Goal: Task Accomplishment & Management: Manage account settings

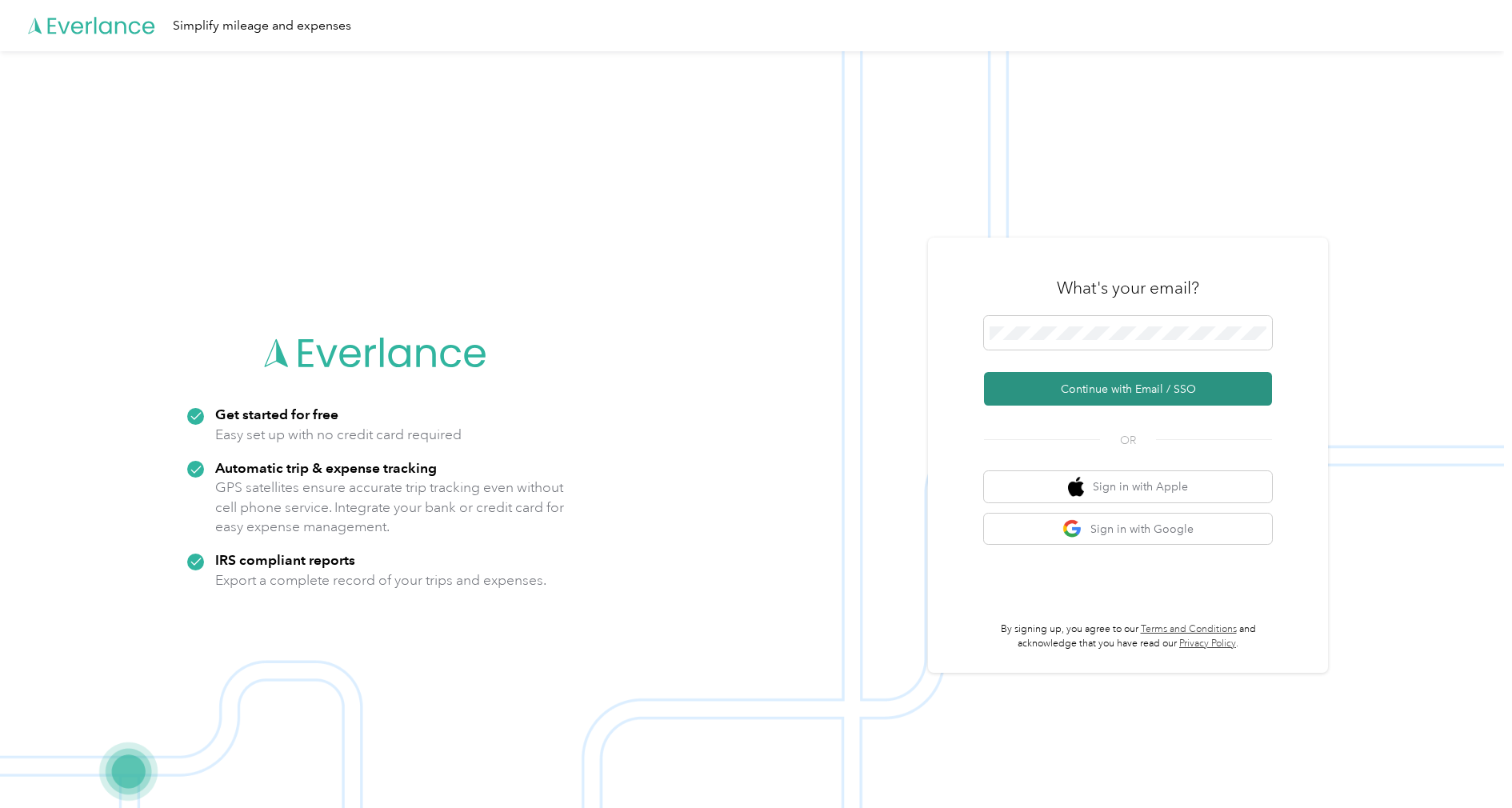
click at [1061, 389] on button "Continue with Email / SSO" at bounding box center [1128, 389] width 288 height 34
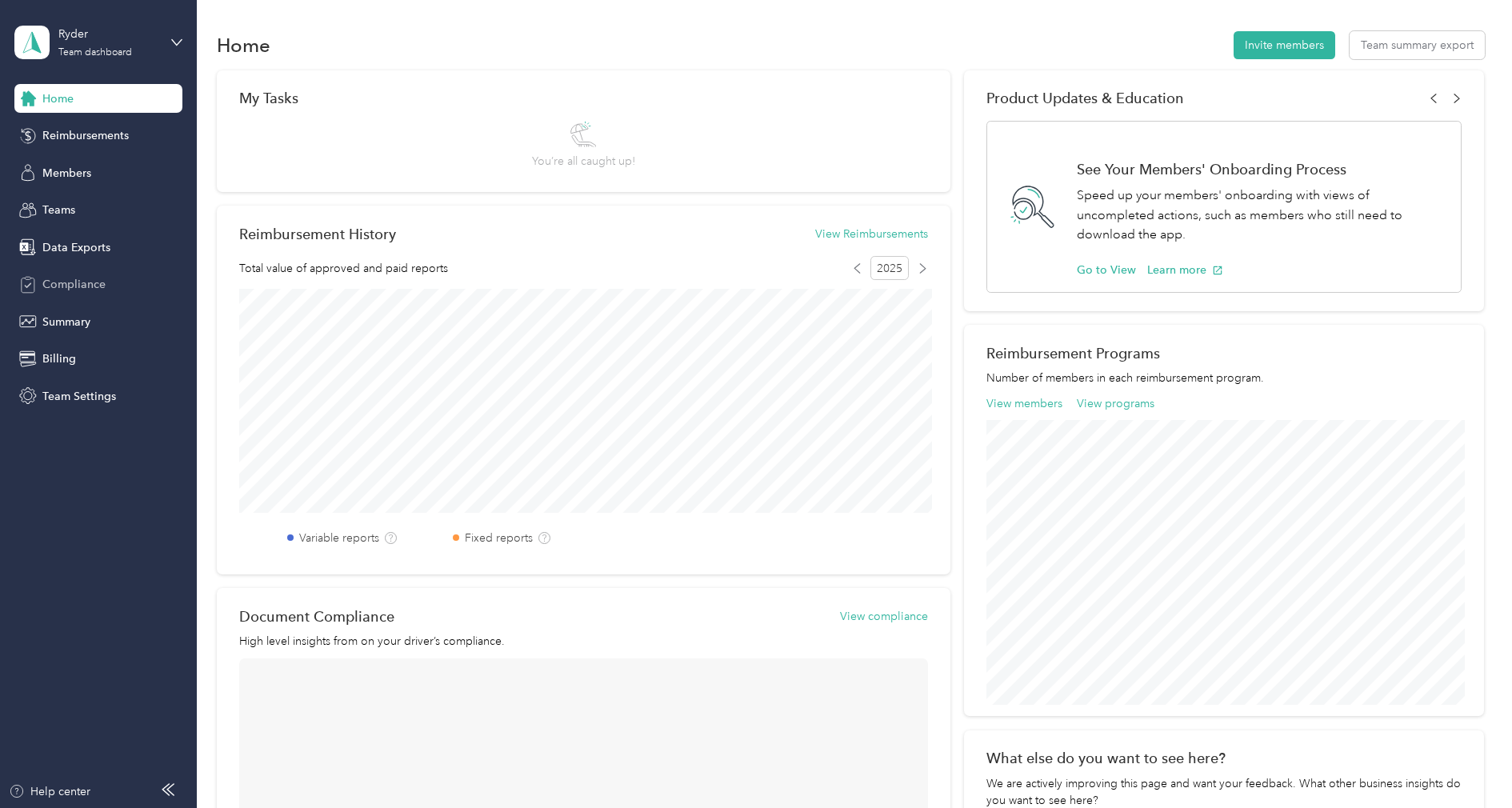
click at [69, 287] on span "Compliance" at bounding box center [74, 284] width 63 height 16
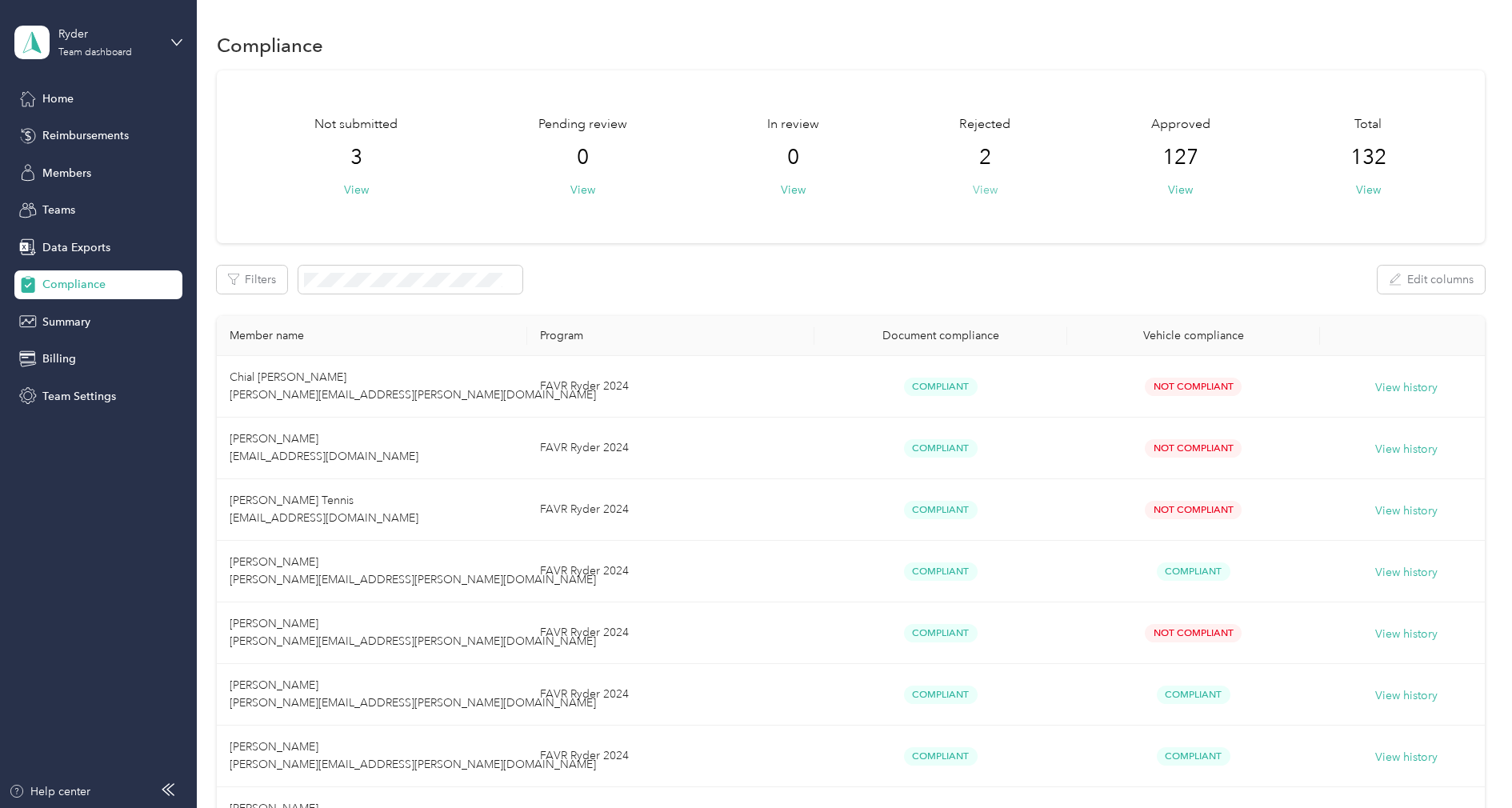
click at [993, 190] on button "View" at bounding box center [985, 190] width 25 height 16
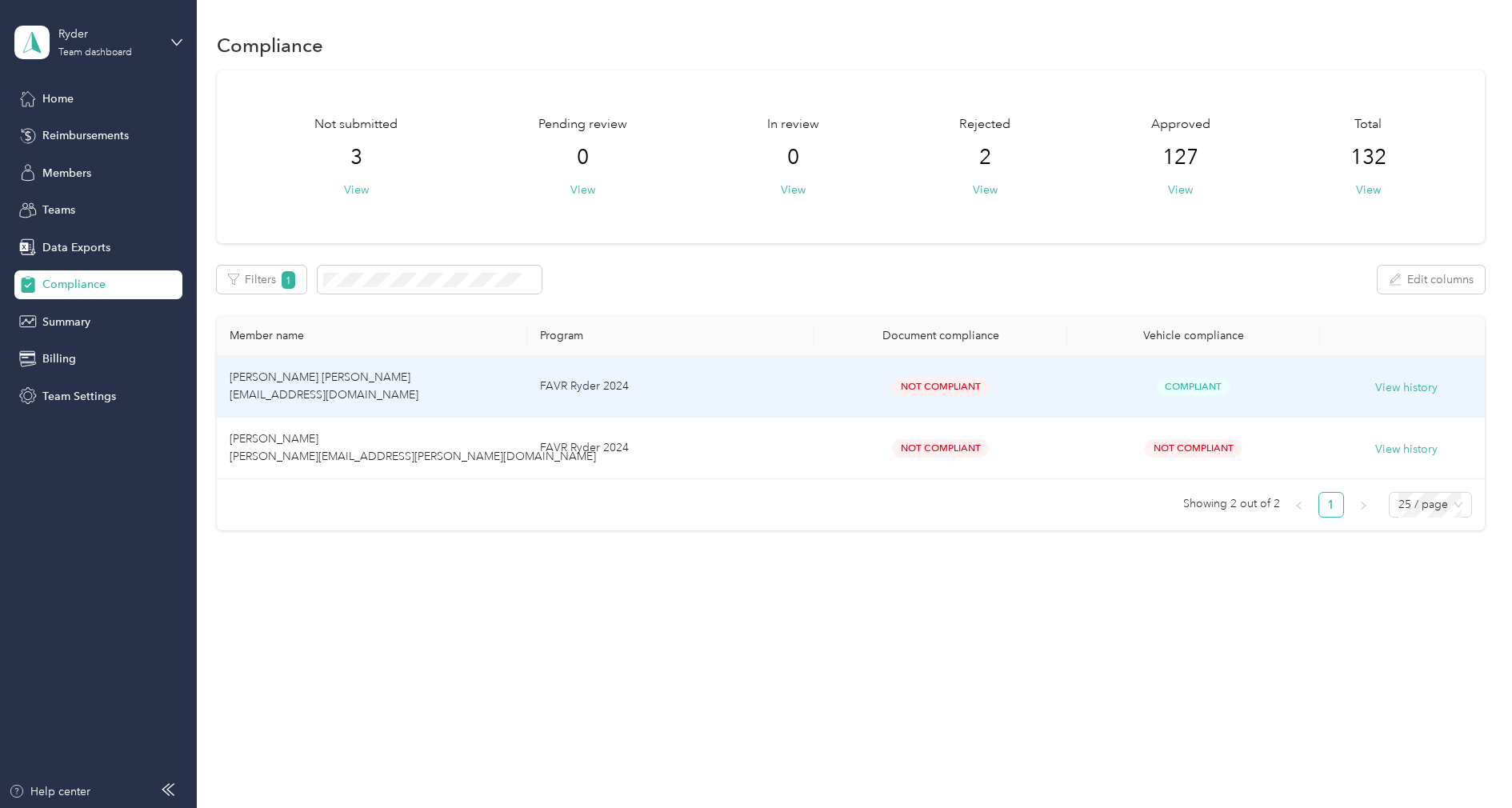
click at [309, 376] on span "[PERSON_NAME] [PERSON_NAME] [EMAIL_ADDRESS][DOMAIN_NAME]" at bounding box center [324, 386] width 189 height 31
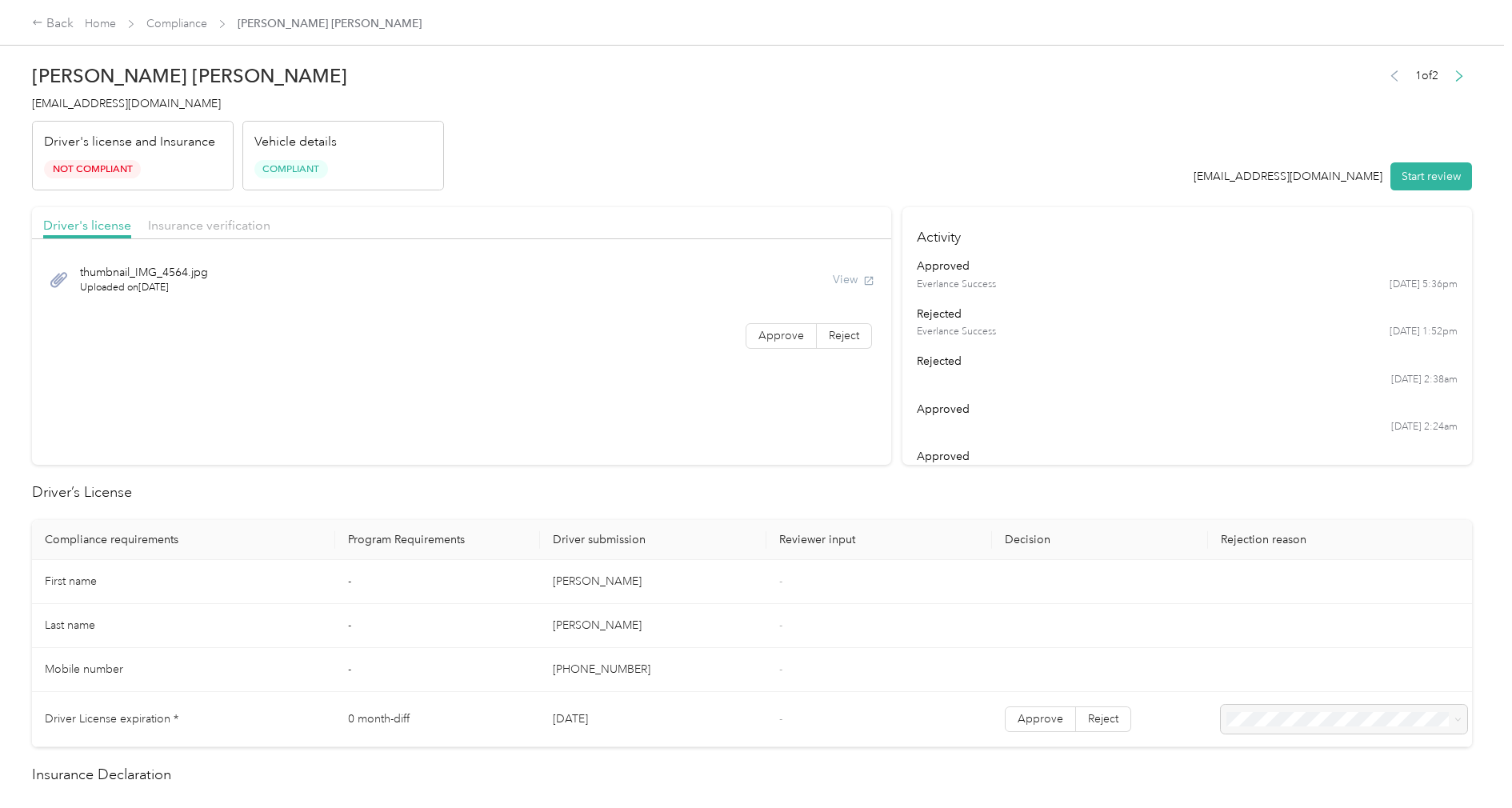
click at [279, 217] on div "Driver's license Insurance verification" at bounding box center [461, 223] width 860 height 32
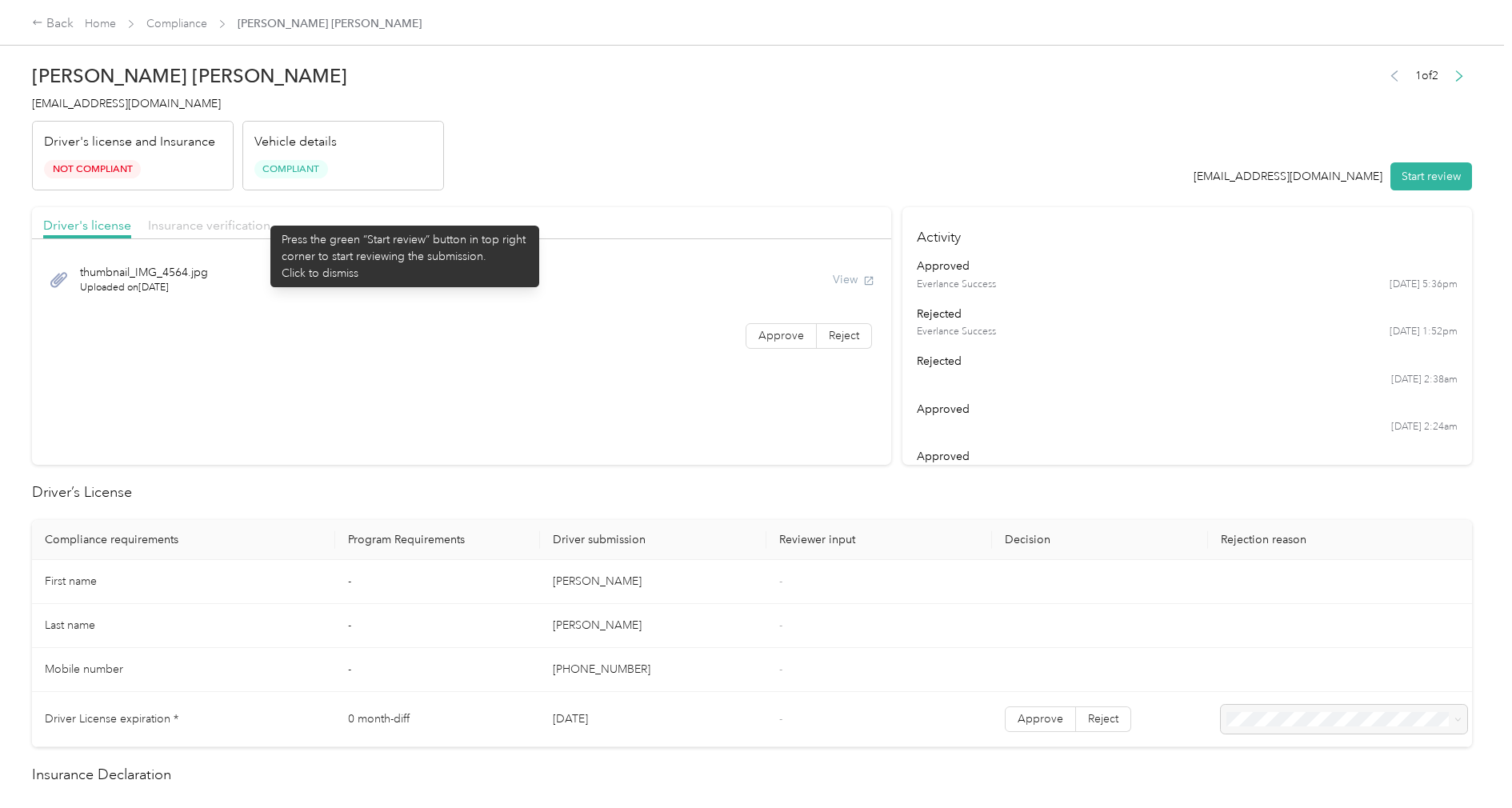
click at [247, 221] on span "Insurance verification" at bounding box center [209, 225] width 123 height 15
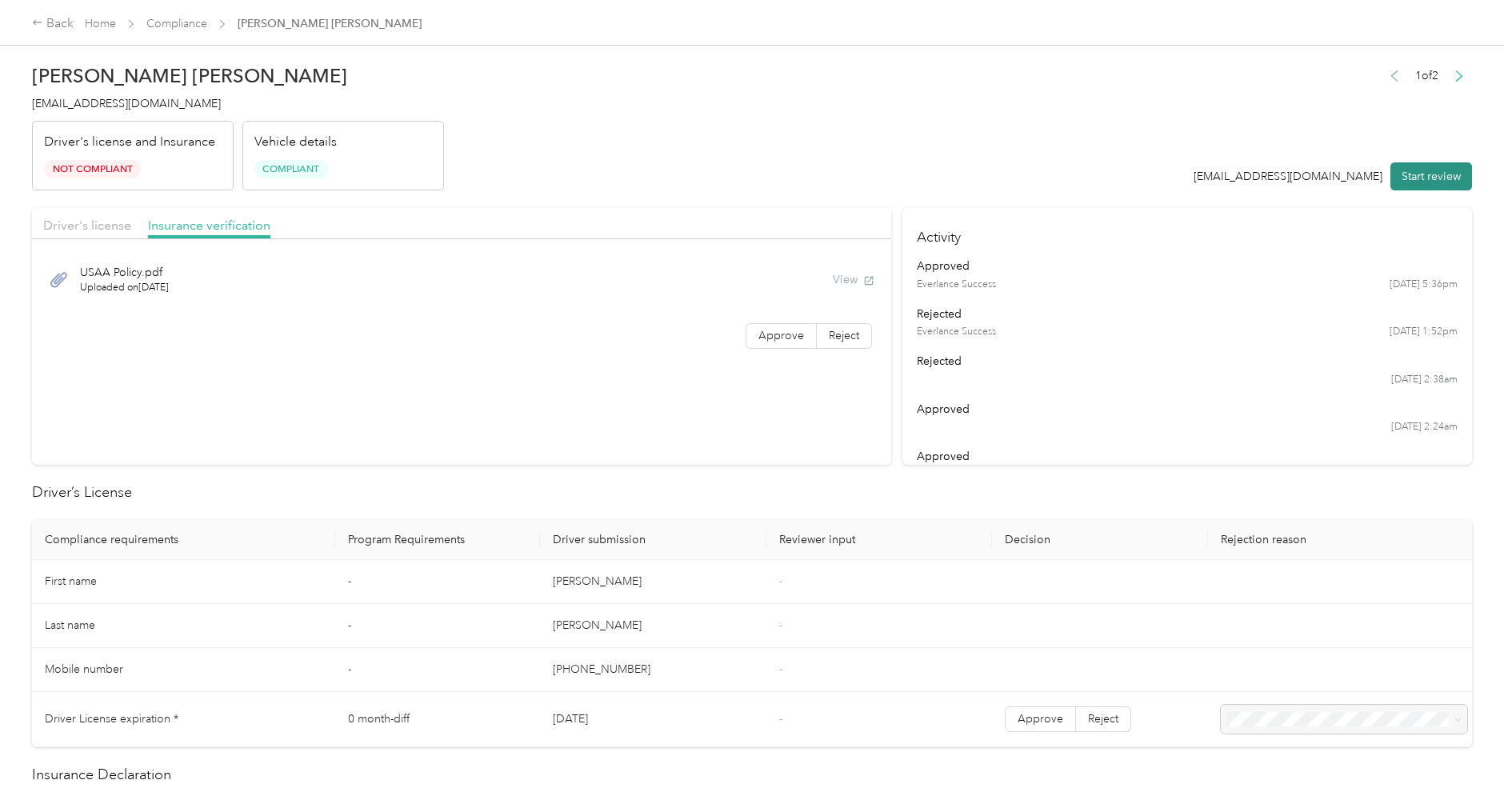
click at [1438, 177] on button "Start review" at bounding box center [1432, 177] width 82 height 28
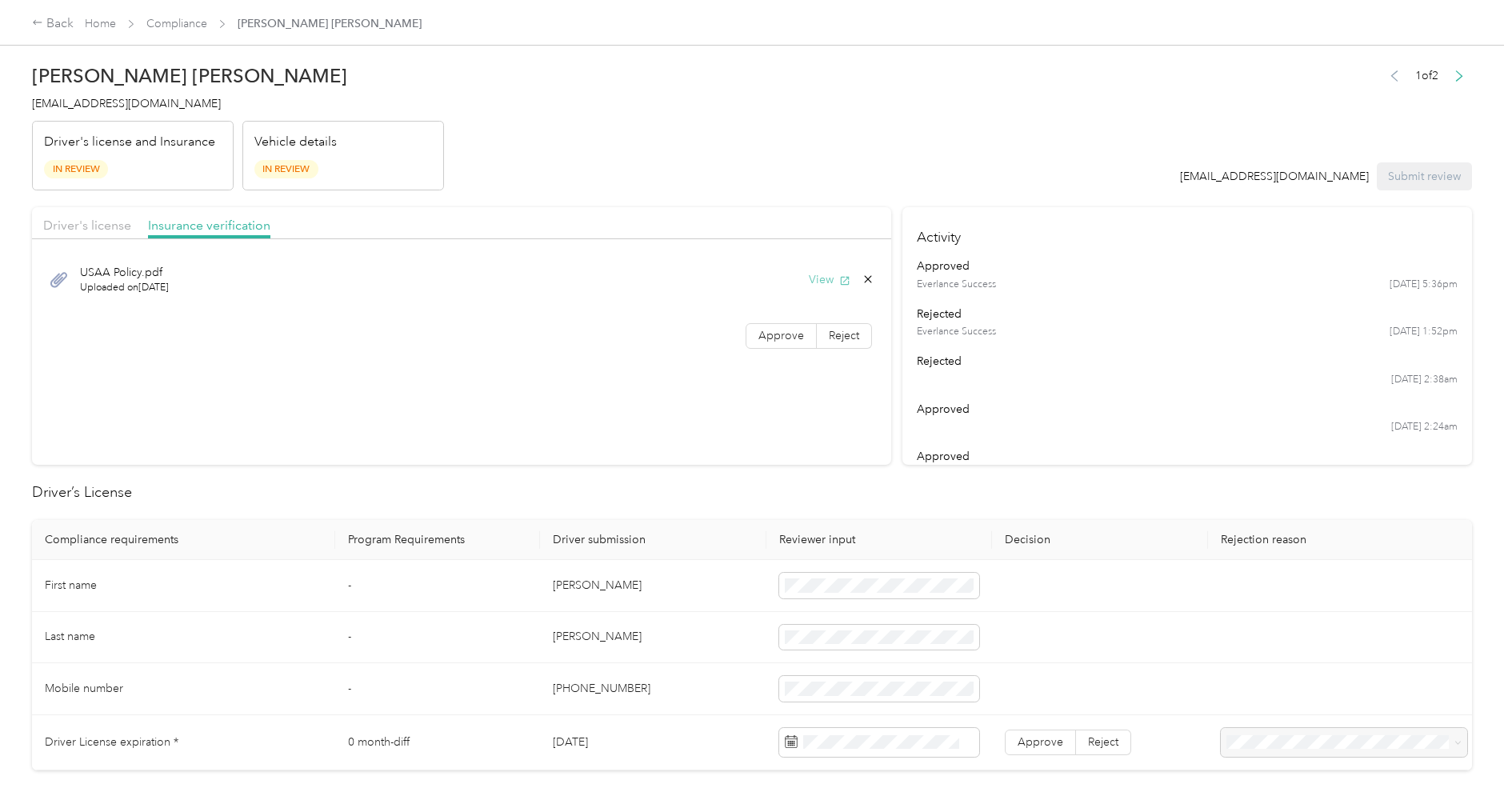
click at [822, 276] on button "View" at bounding box center [830, 279] width 42 height 16
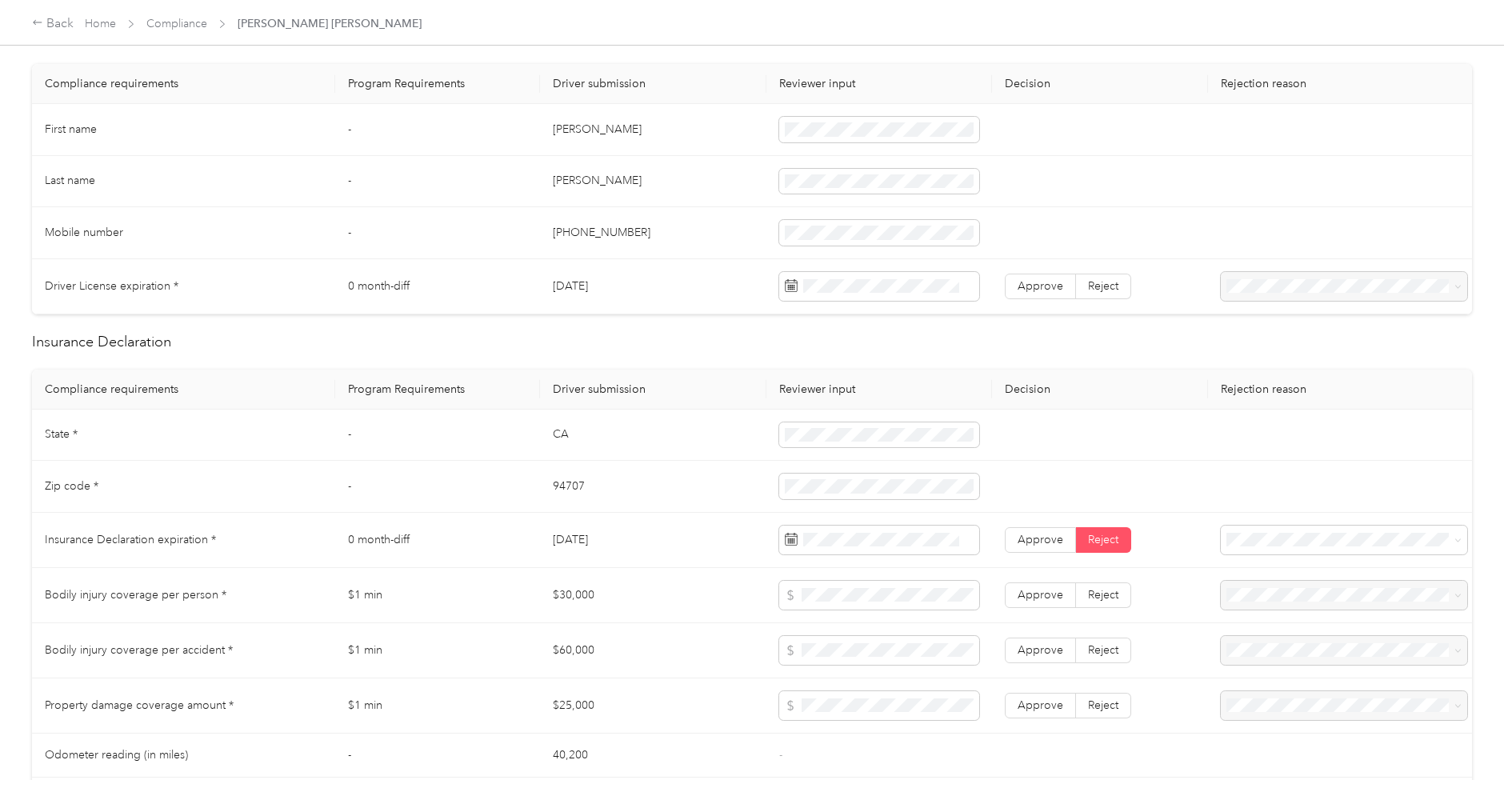
scroll to position [490, 0]
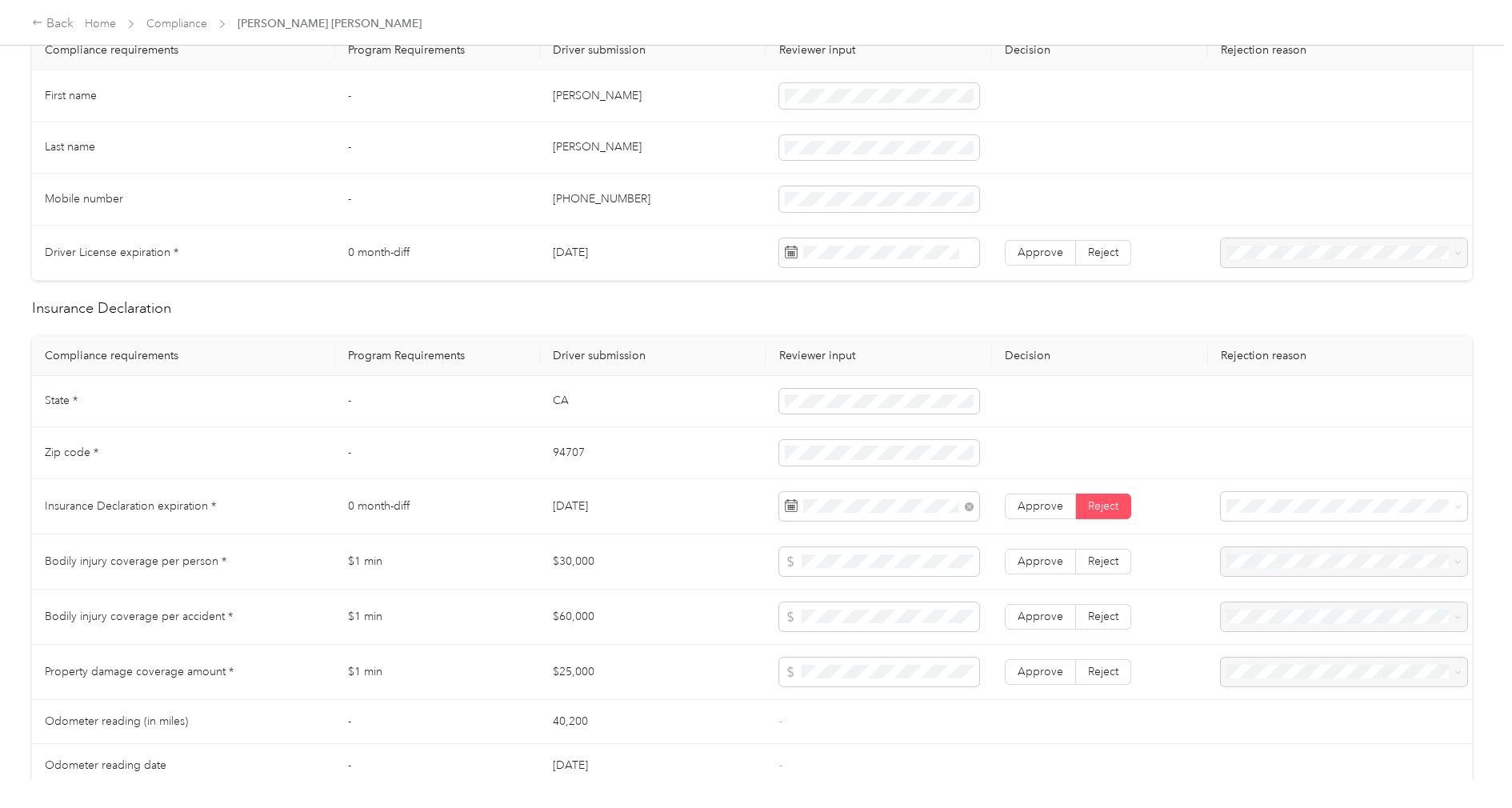
click at [1034, 455] on td at bounding box center [1100, 453] width 216 height 52
click at [1056, 507] on span "Approve" at bounding box center [1041, 506] width 45 height 14
click at [1048, 549] on label "Approve" at bounding box center [1041, 561] width 71 height 25
click at [1043, 604] on label "Approve" at bounding box center [1041, 617] width 71 height 25
click at [1038, 665] on span "Approve" at bounding box center [1041, 672] width 45 height 14
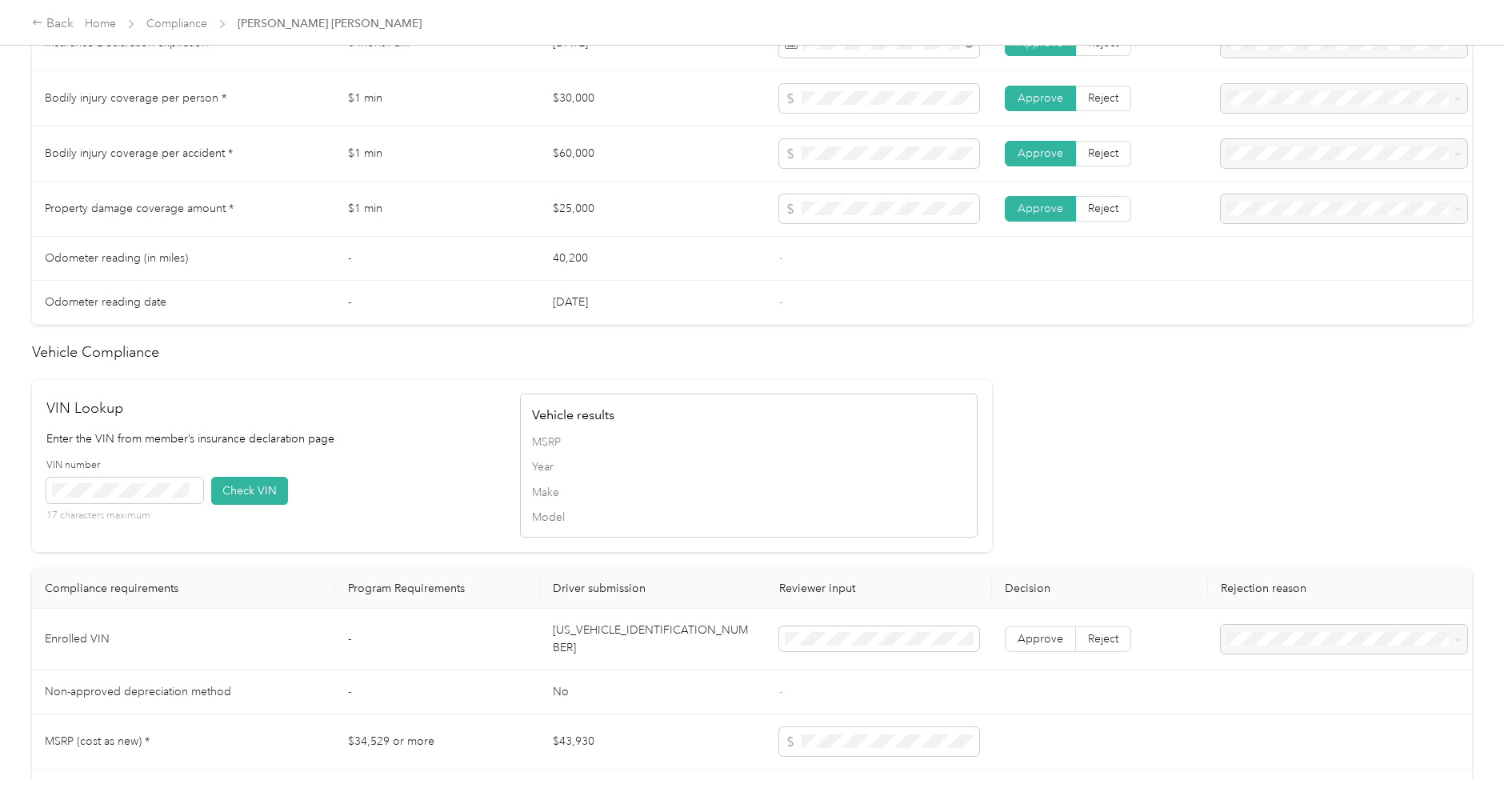
scroll to position [961, 0]
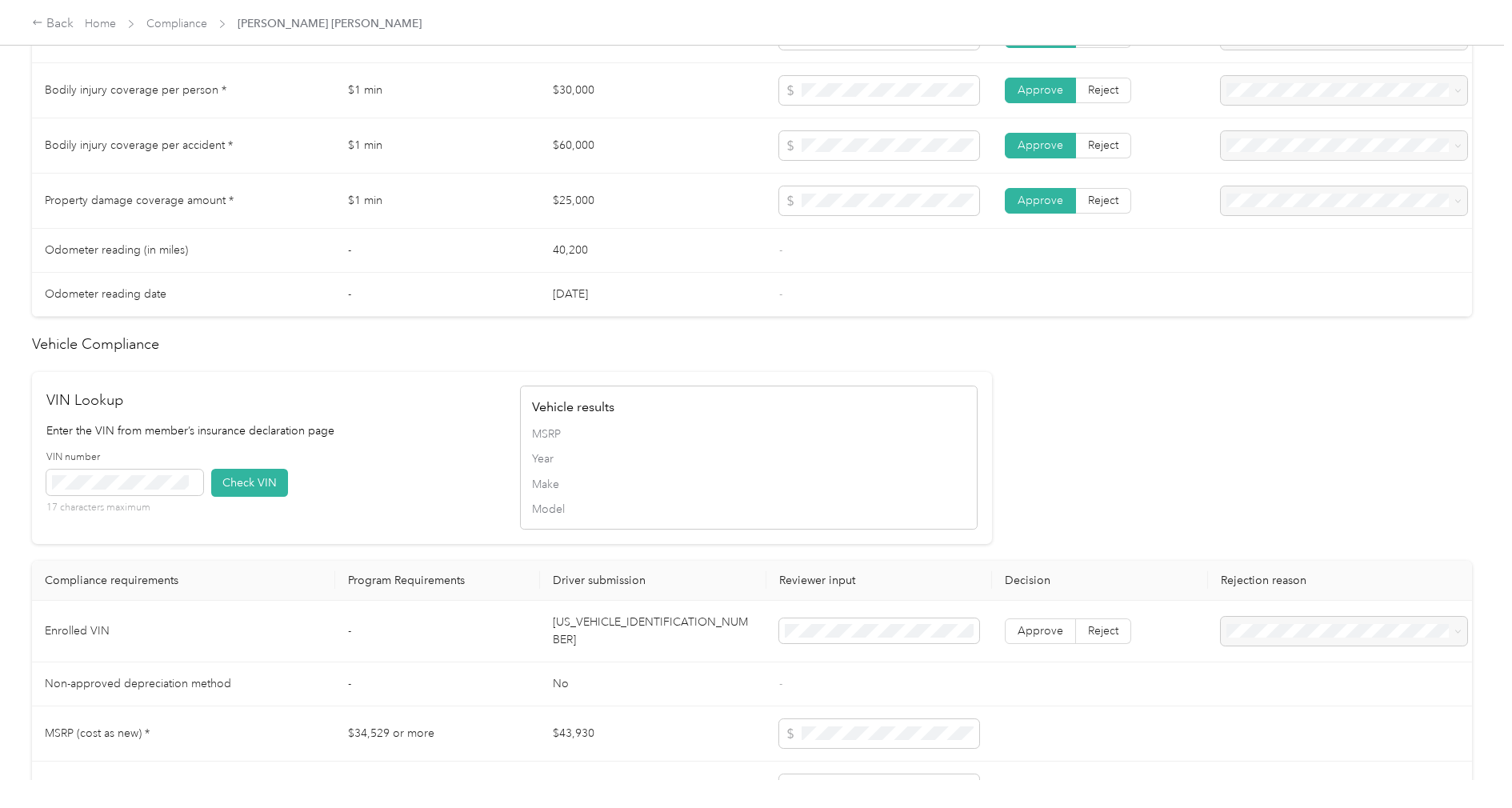
click at [632, 622] on td "[US_VEHICLE_IDENTIFICATION_NUMBER]" at bounding box center [653, 632] width 226 height 62
copy td "[US_VEHICLE_IDENTIFICATION_NUMBER]"
click at [164, 470] on span at bounding box center [125, 482] width 156 height 25
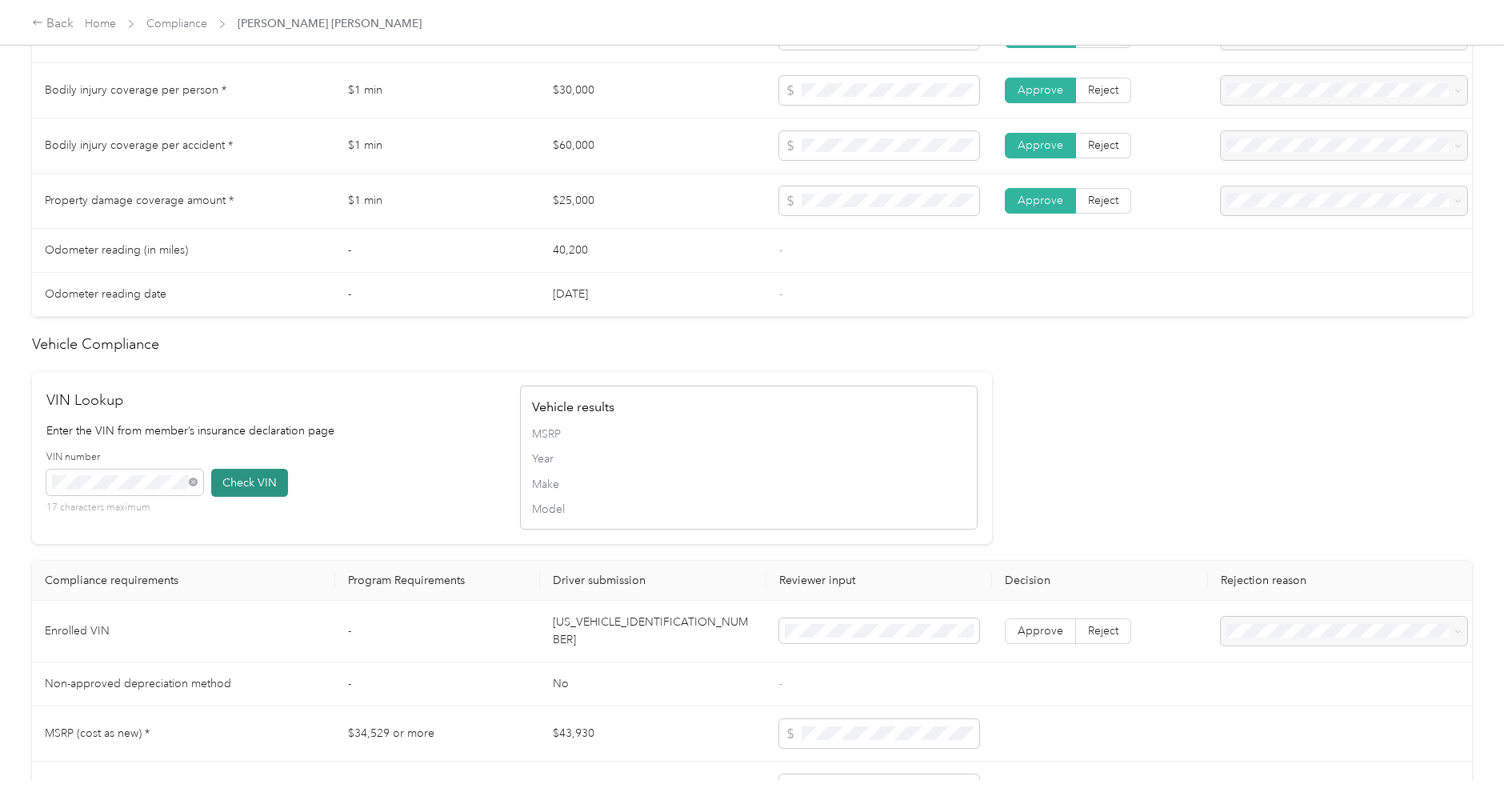
click at [225, 478] on button "Check VIN" at bounding box center [249, 482] width 76 height 28
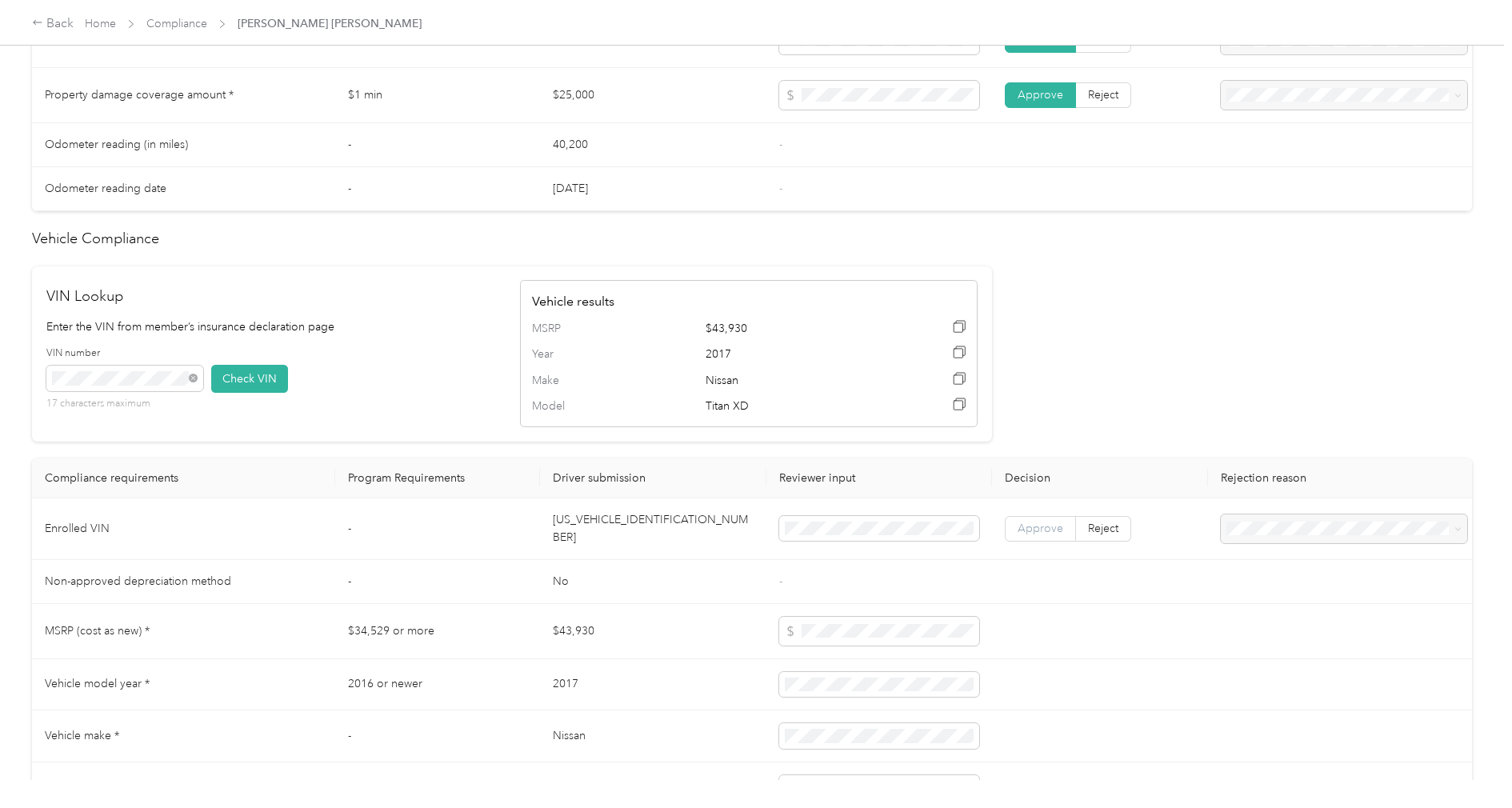
scroll to position [1081, 0]
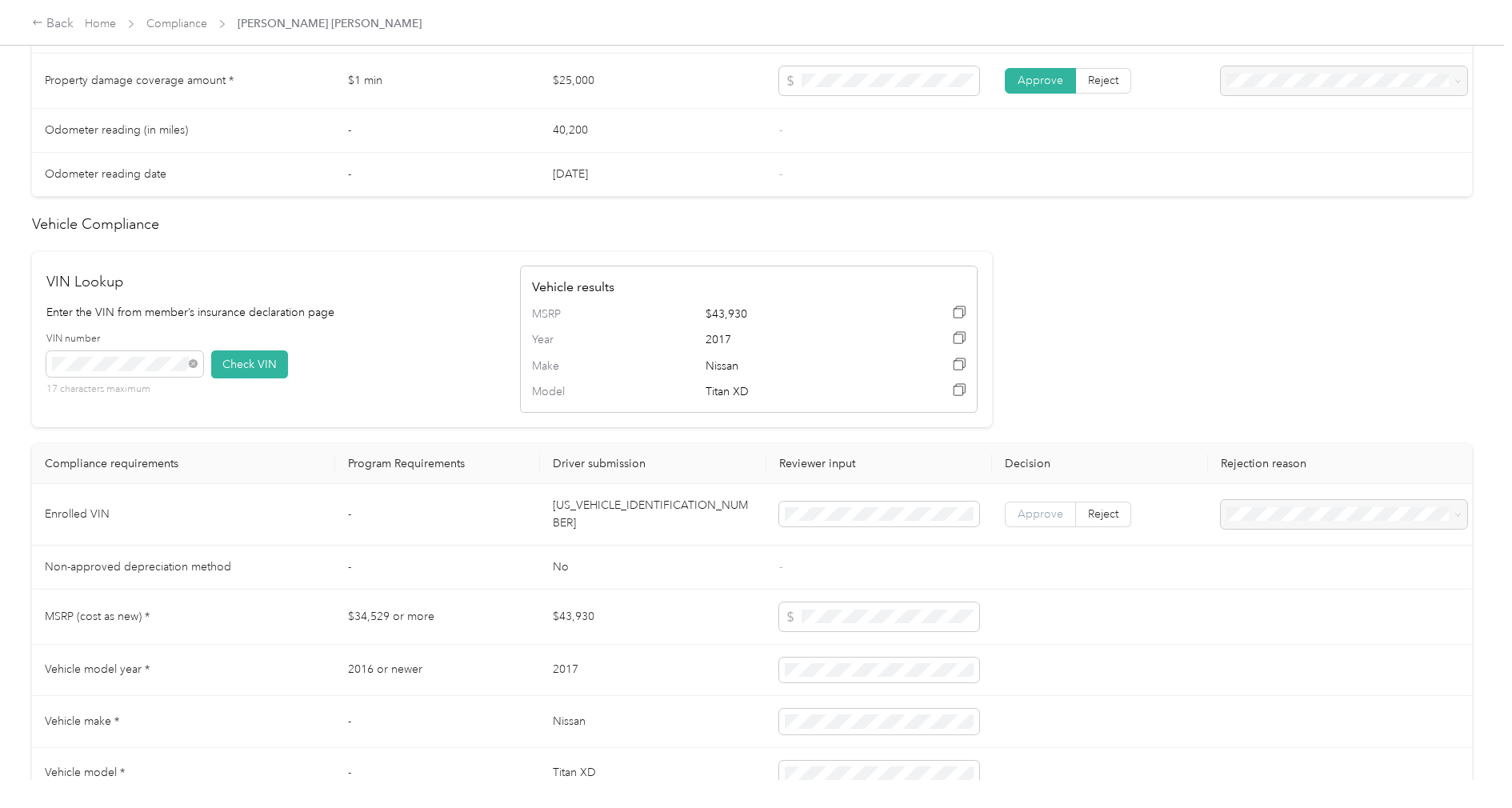
click at [1058, 508] on span "Approve" at bounding box center [1041, 514] width 45 height 14
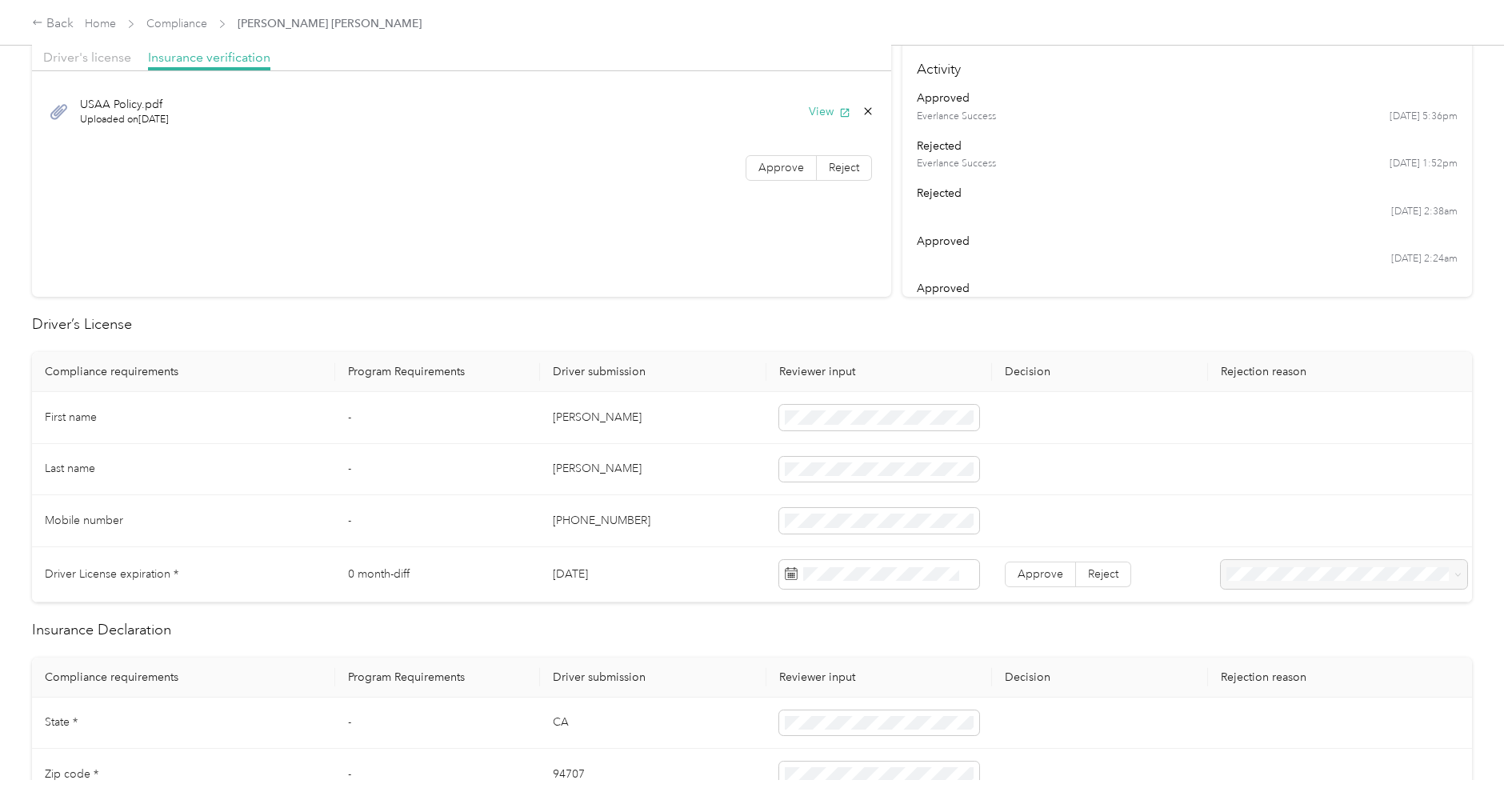
scroll to position [163, 0]
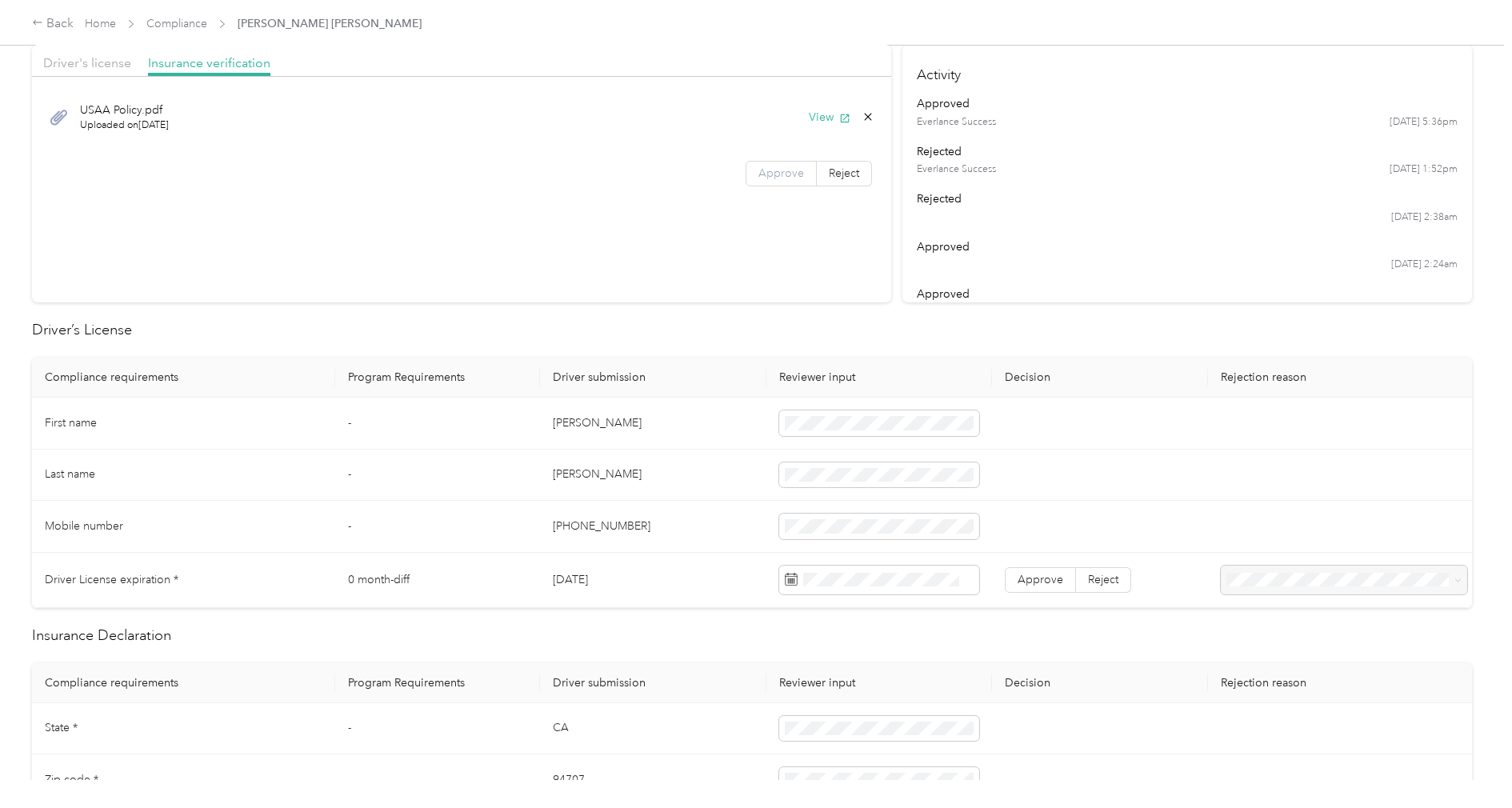
click at [771, 183] on label "Approve" at bounding box center [781, 174] width 71 height 25
click at [110, 68] on span "Driver's license" at bounding box center [86, 63] width 88 height 15
click at [833, 121] on button "View" at bounding box center [830, 117] width 42 height 16
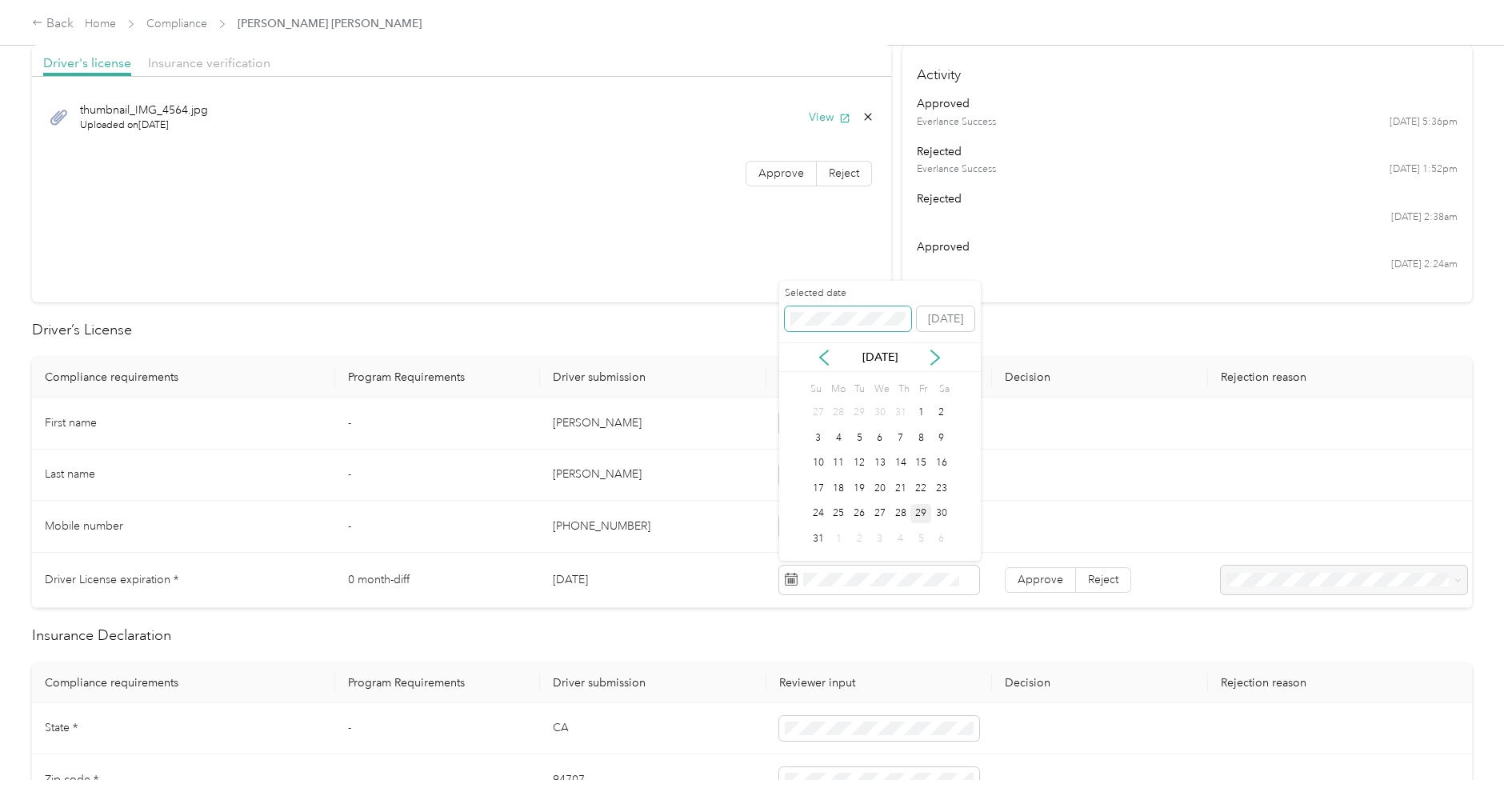
click at [822, 308] on span at bounding box center [848, 319] width 126 height 25
click at [922, 489] on div "24" at bounding box center [921, 489] width 21 height 20
click at [1042, 575] on span "Approve" at bounding box center [1041, 580] width 45 height 14
click at [772, 162] on label "Approve" at bounding box center [781, 174] width 71 height 25
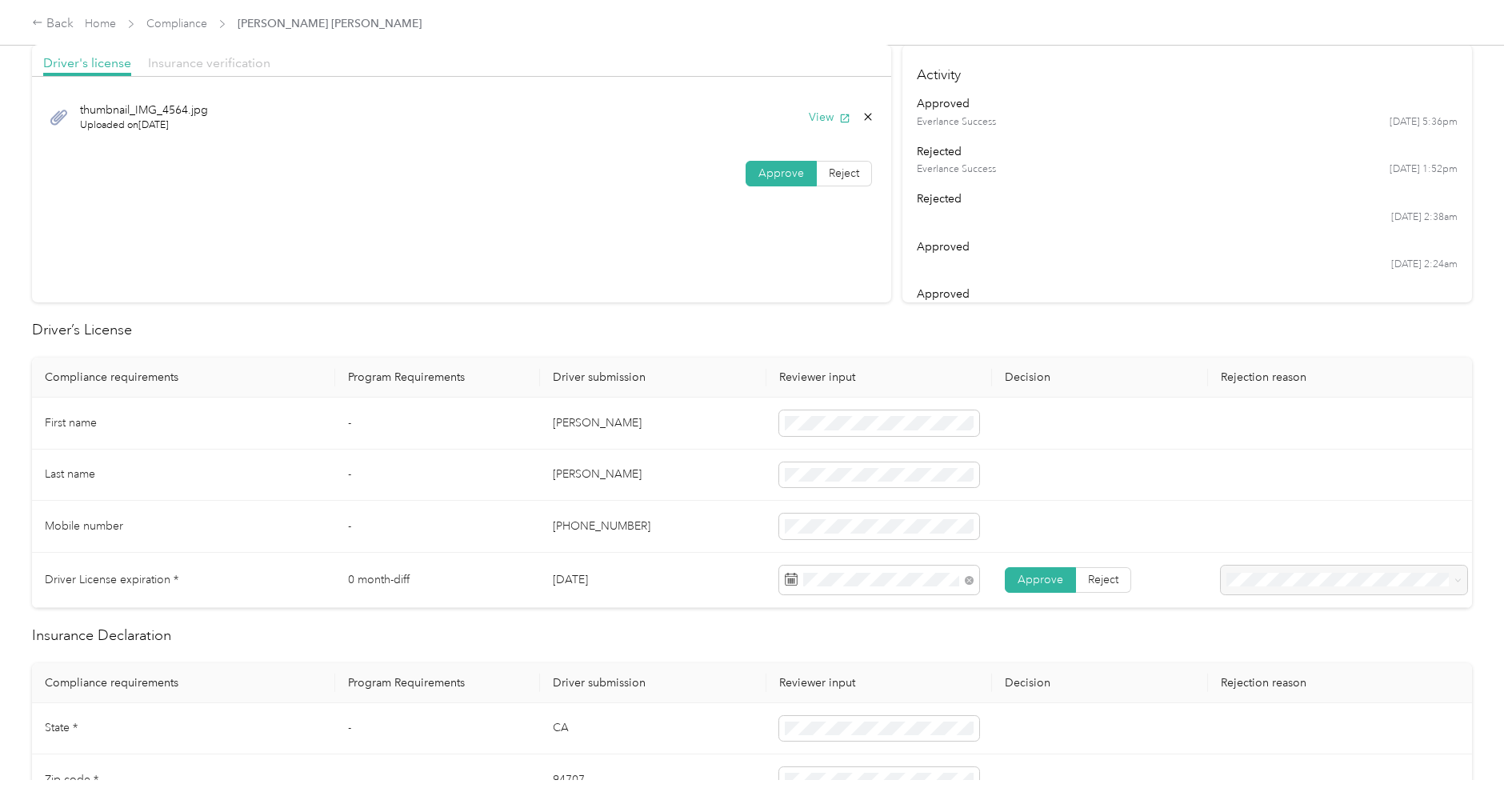
click at [240, 59] on span "Insurance verification" at bounding box center [209, 63] width 123 height 15
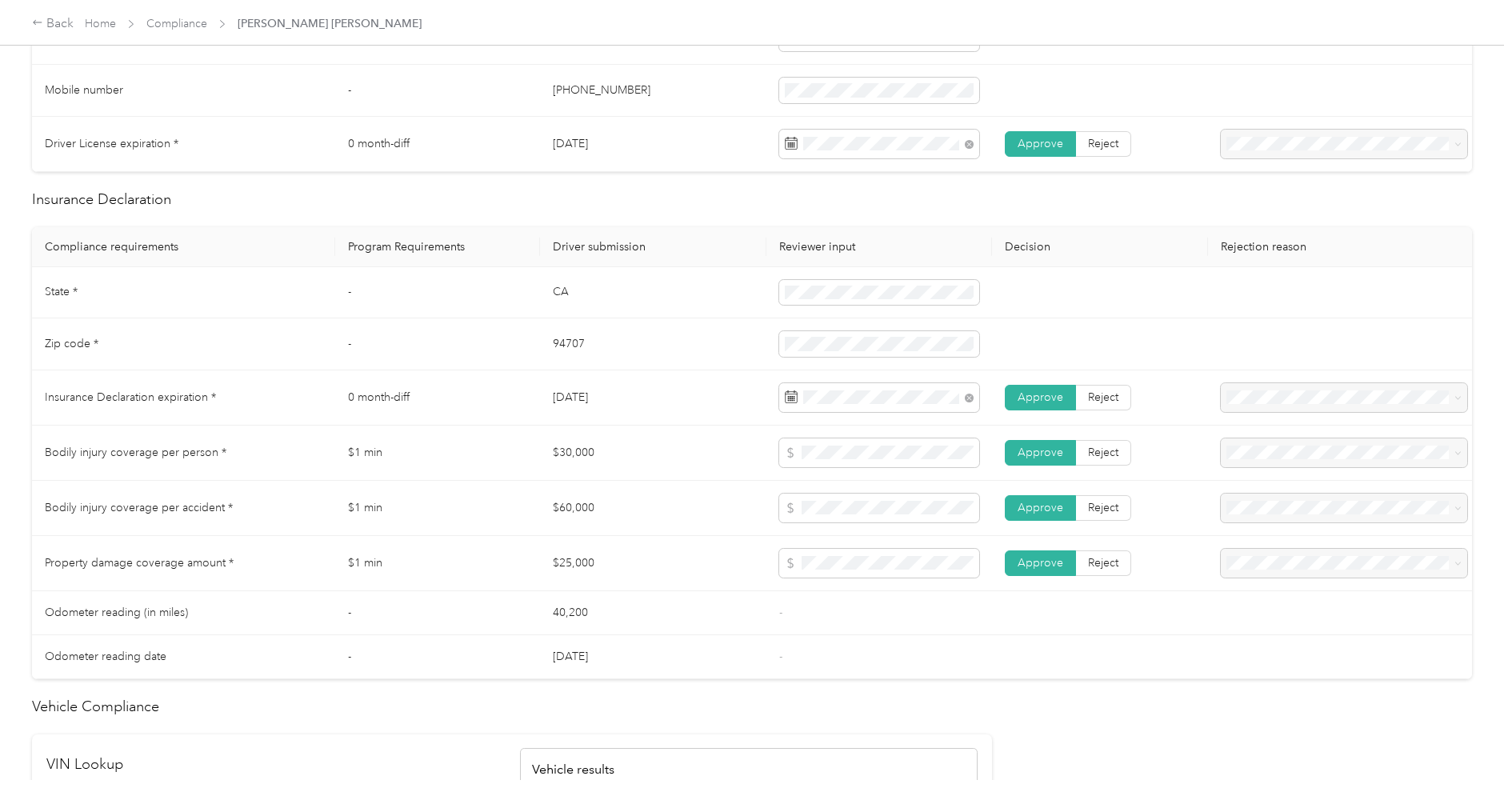
scroll to position [612, 0]
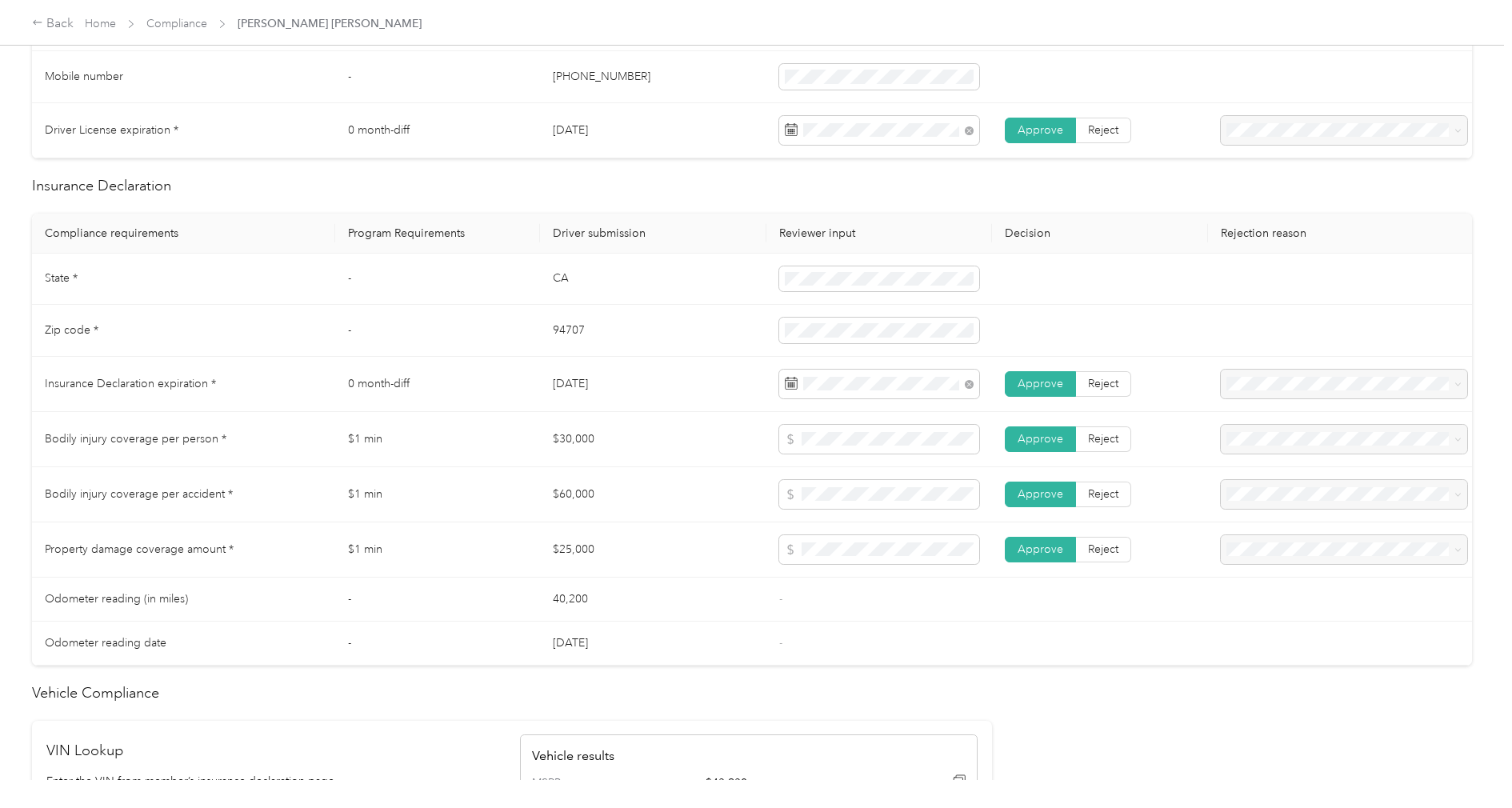
click at [737, 324] on td "94707" at bounding box center [653, 330] width 226 height 52
click at [699, 348] on td "94707" at bounding box center [653, 330] width 226 height 52
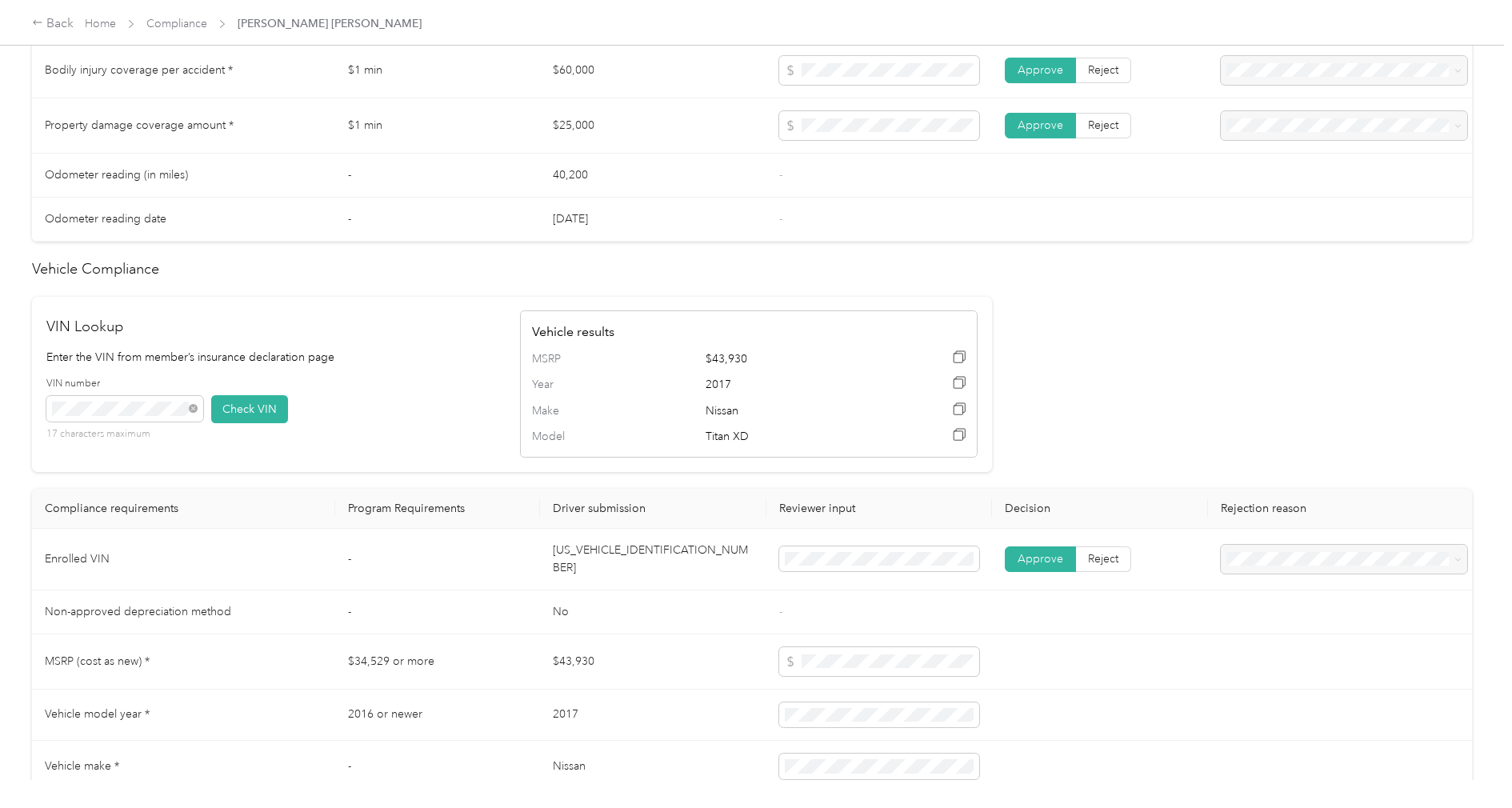
scroll to position [1203, 0]
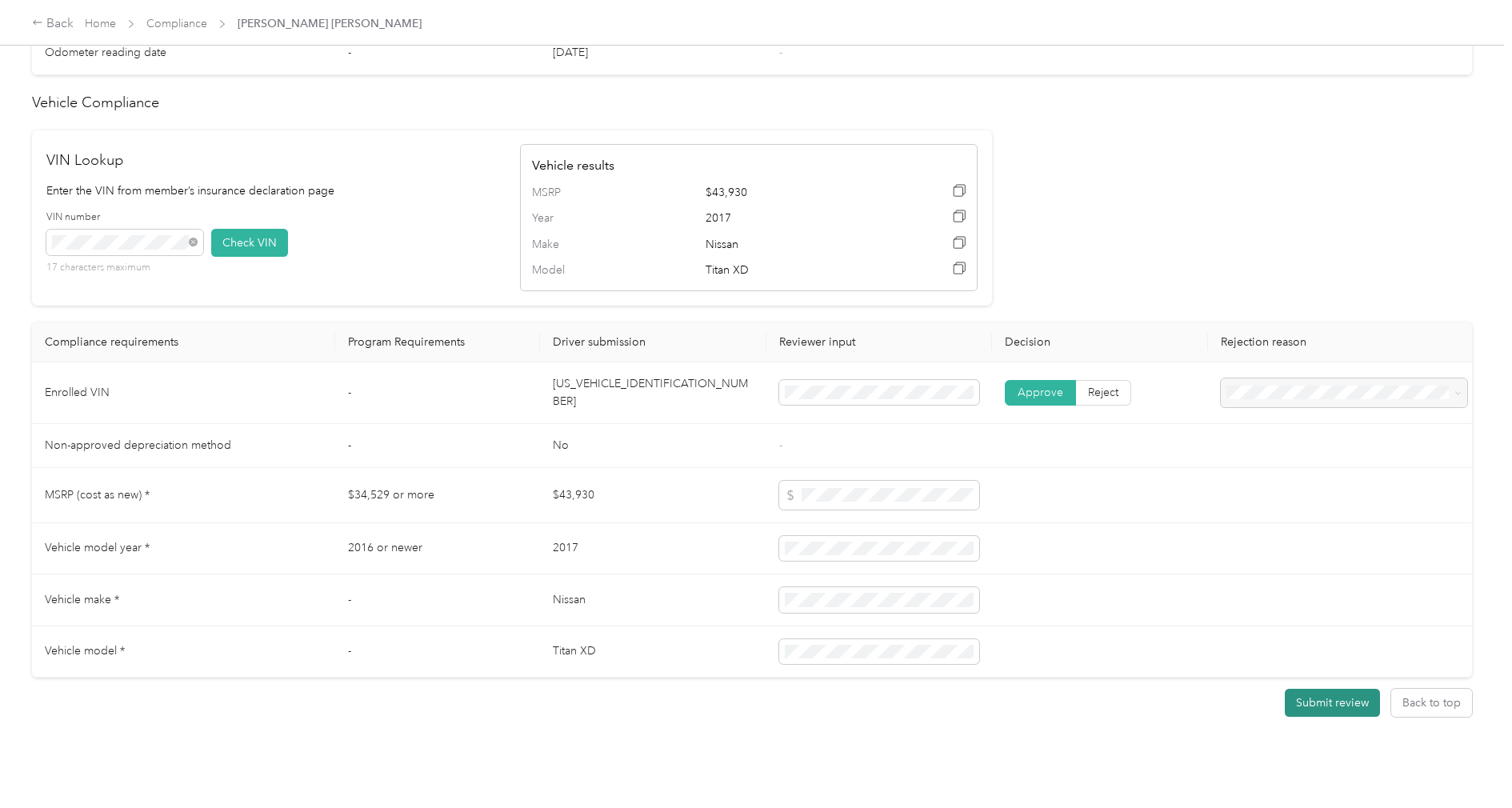
click at [1302, 689] on button "Submit review" at bounding box center [1333, 702] width 96 height 28
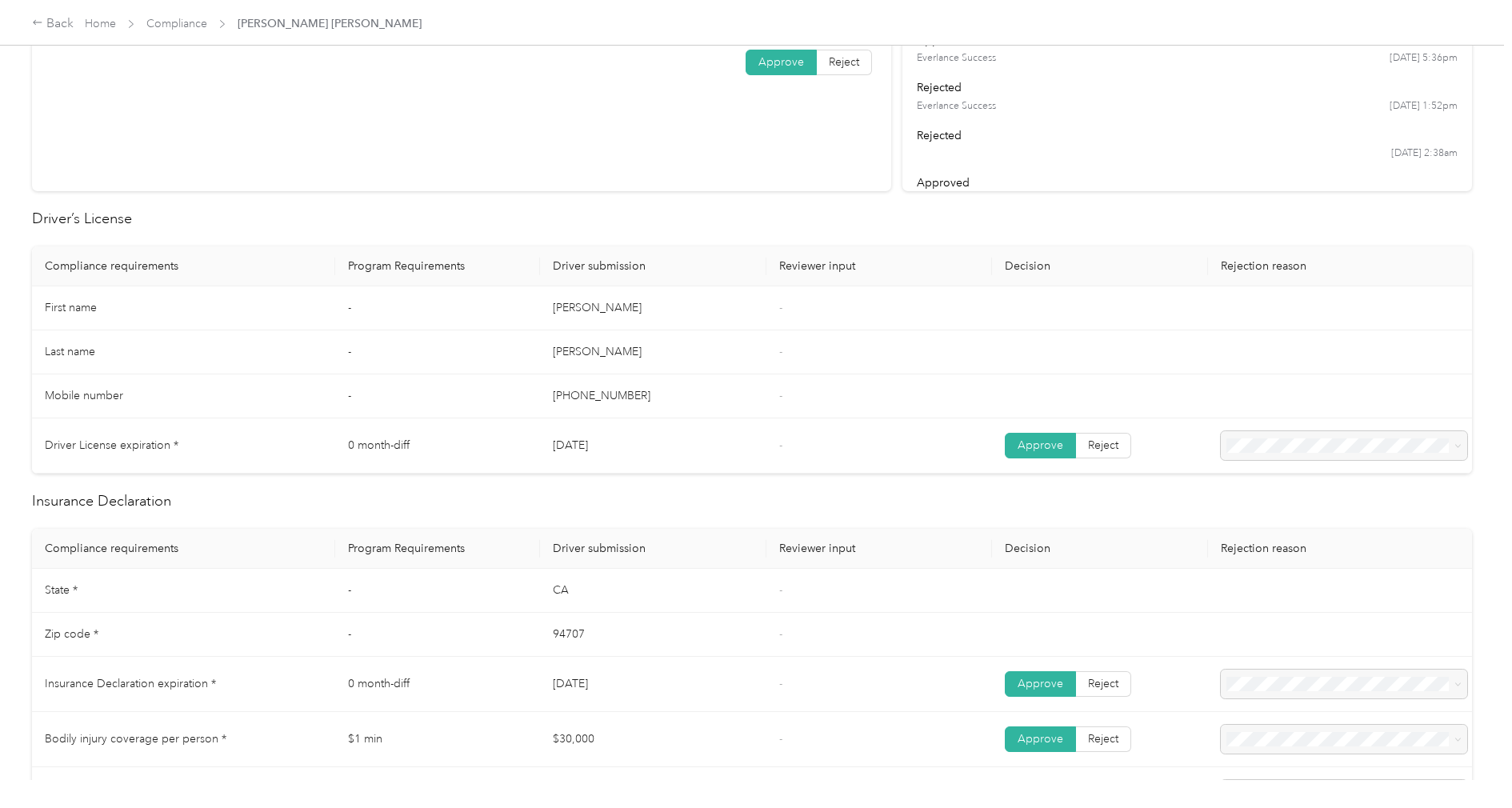
scroll to position [0, 0]
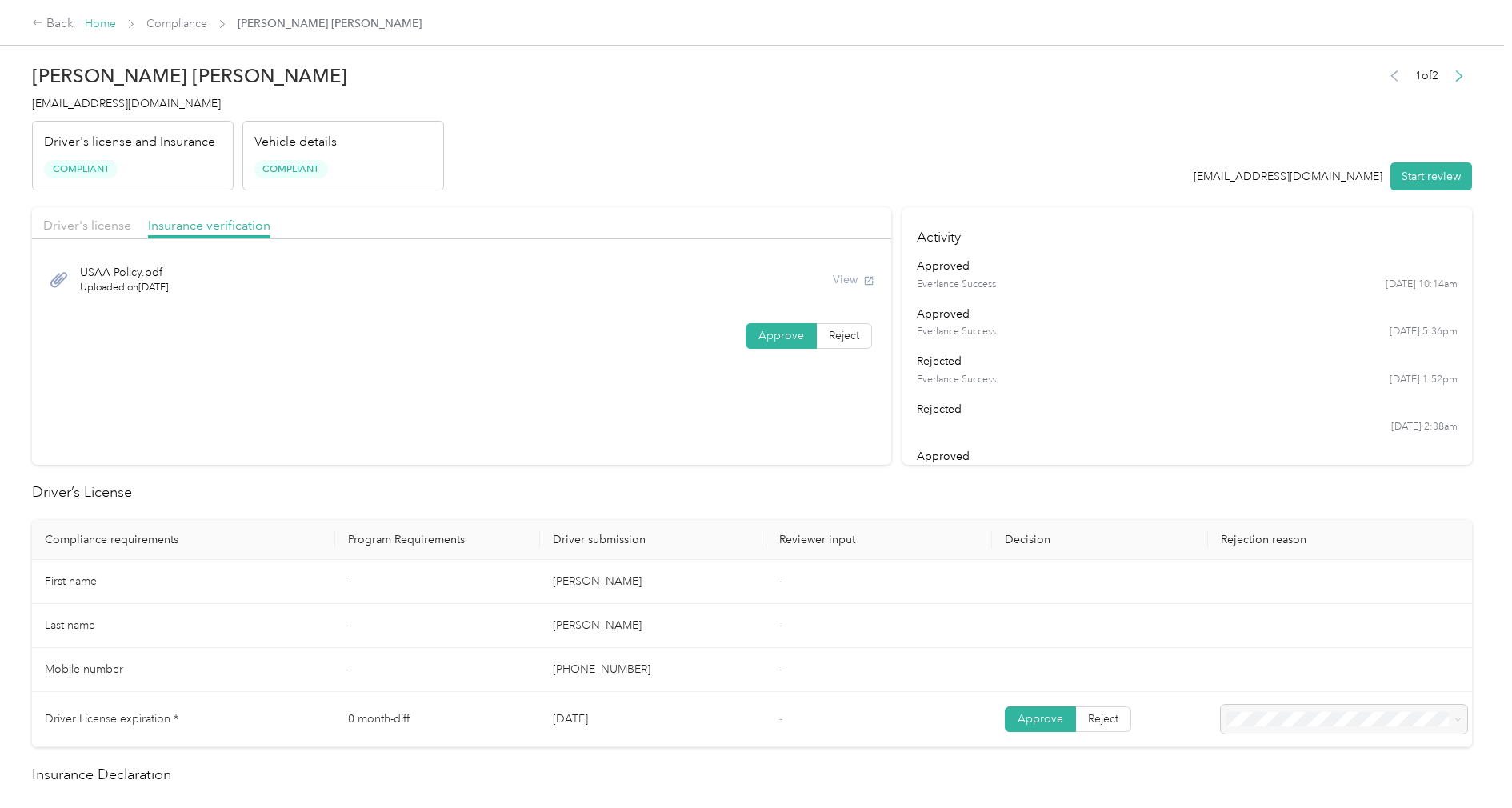
click at [90, 25] on link "Home" at bounding box center [100, 23] width 31 height 14
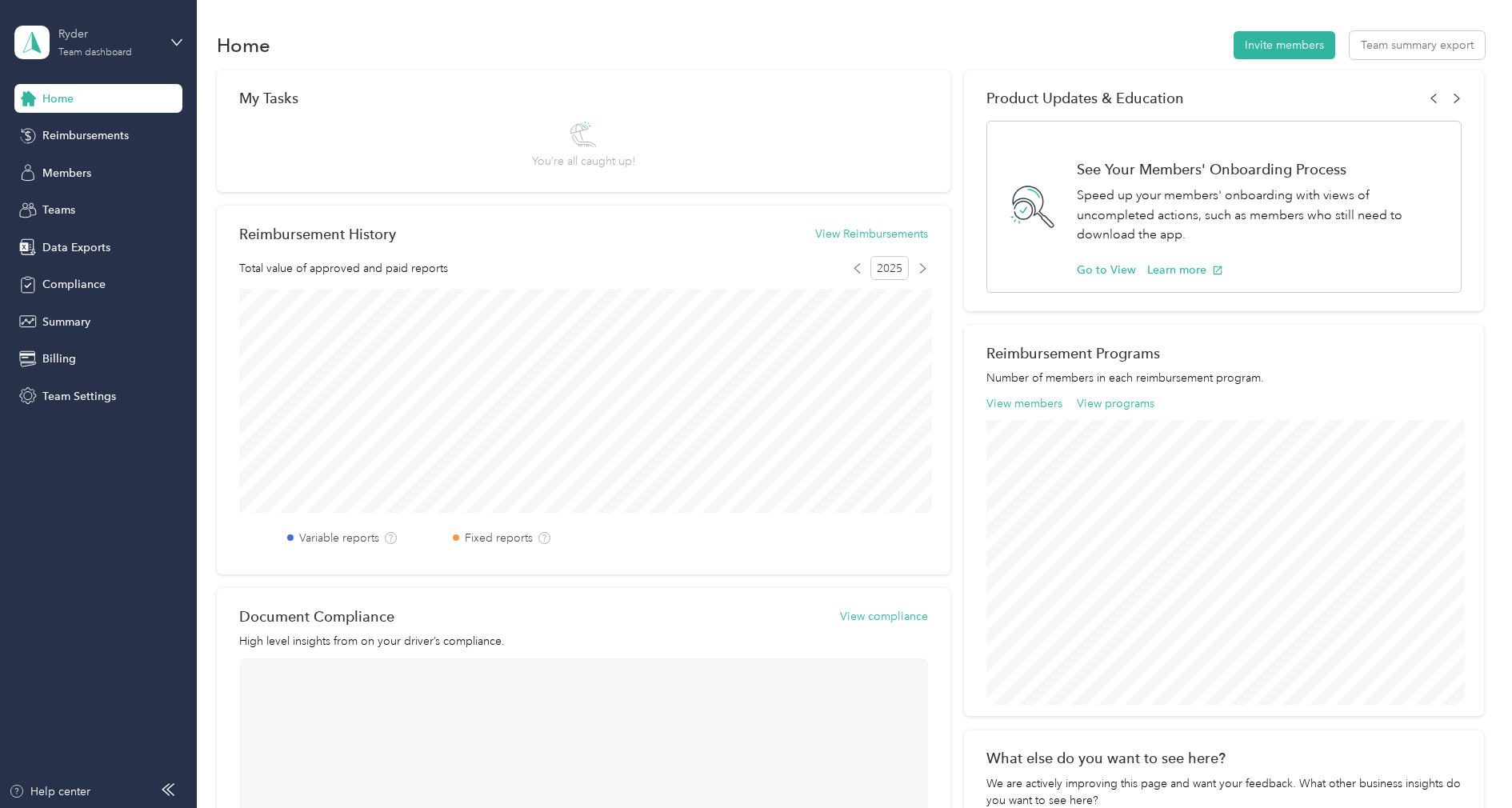
click at [86, 30] on div "Ryder" at bounding box center [108, 34] width 100 height 16
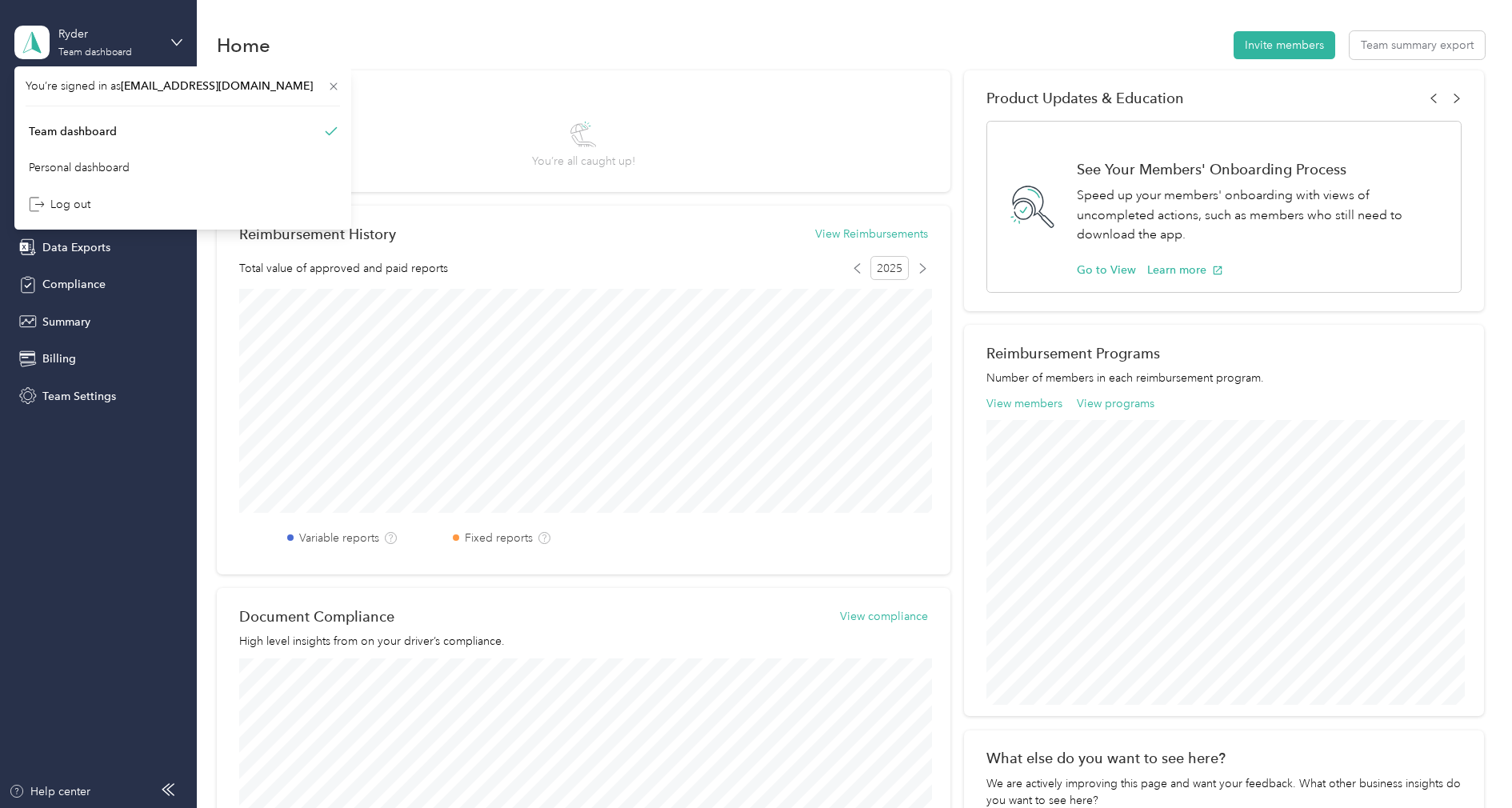
click at [165, 22] on div "Ryder Team dashboard" at bounding box center [98, 43] width 168 height 56
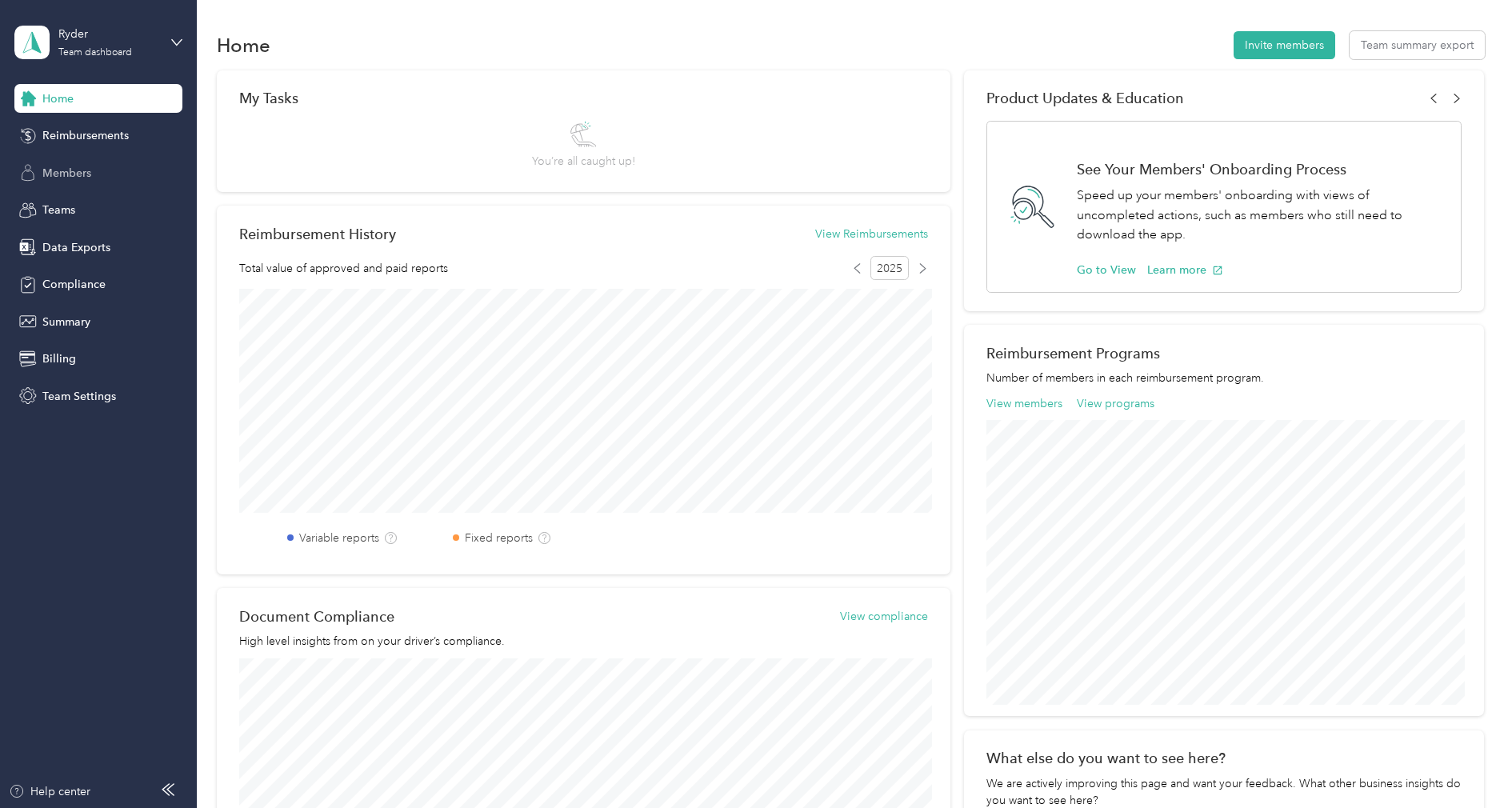
click at [96, 173] on div "Members" at bounding box center [98, 173] width 168 height 29
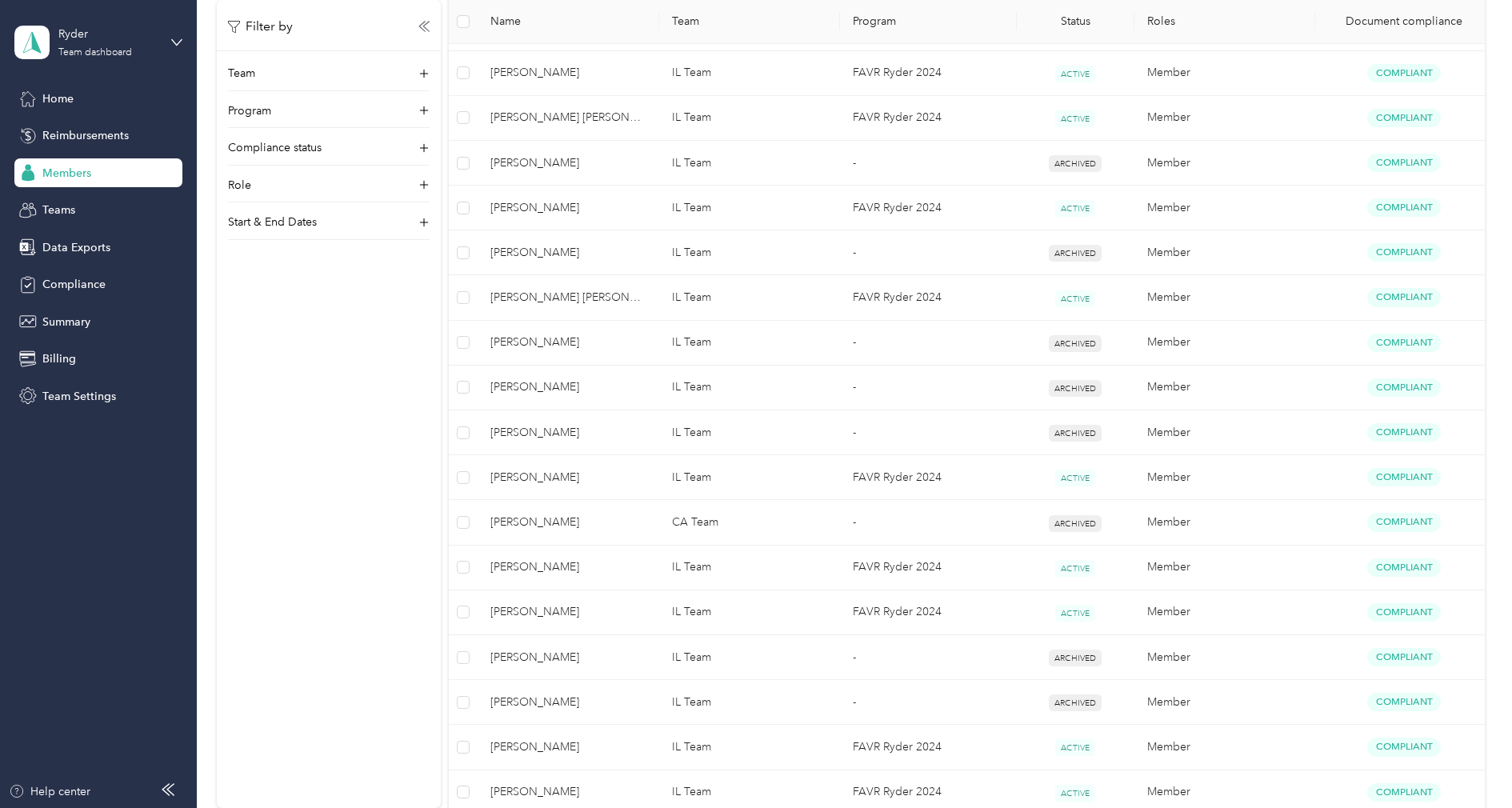
scroll to position [960, 0]
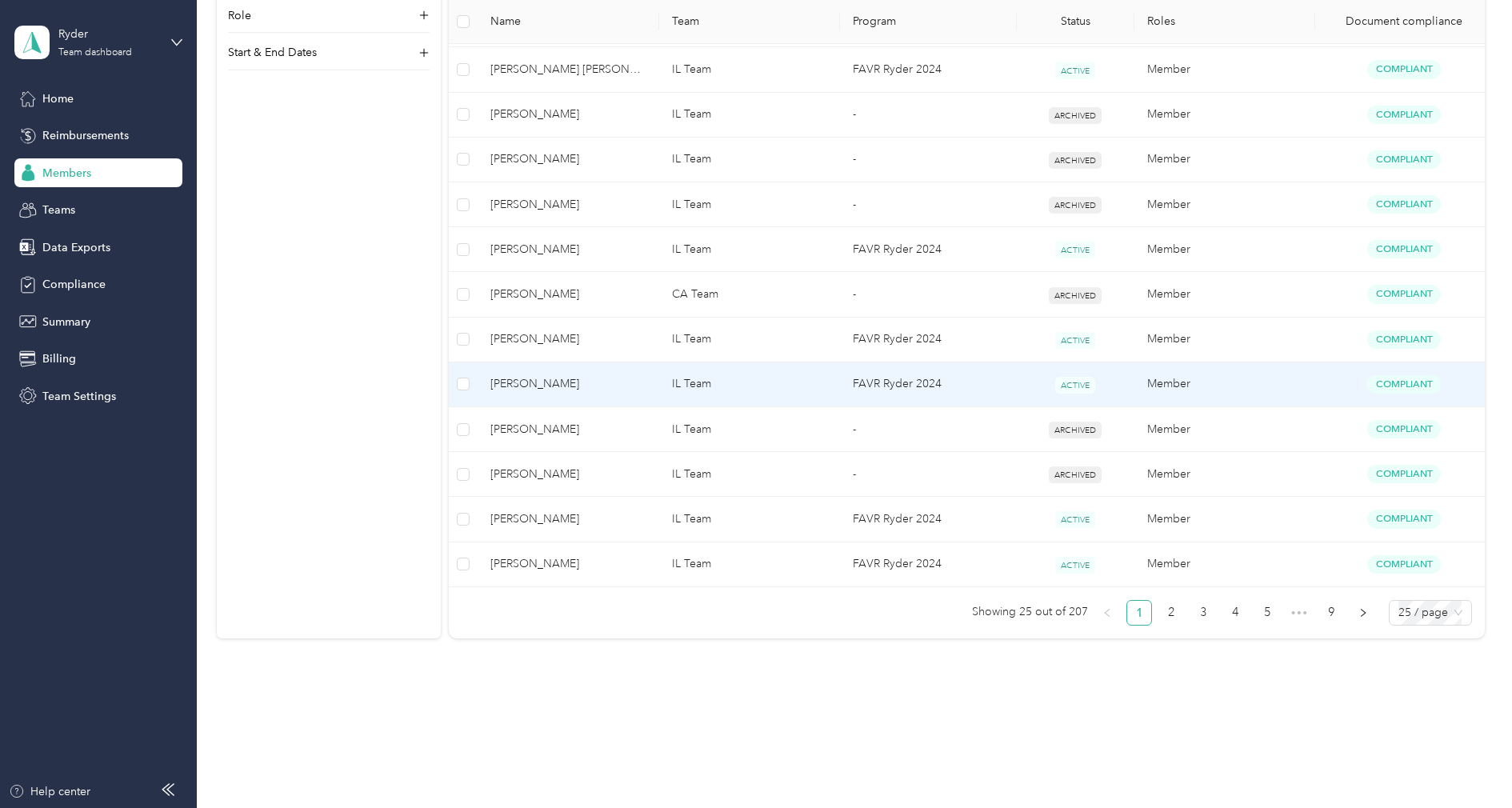
click at [741, 384] on td "IL Team" at bounding box center [750, 384] width 181 height 45
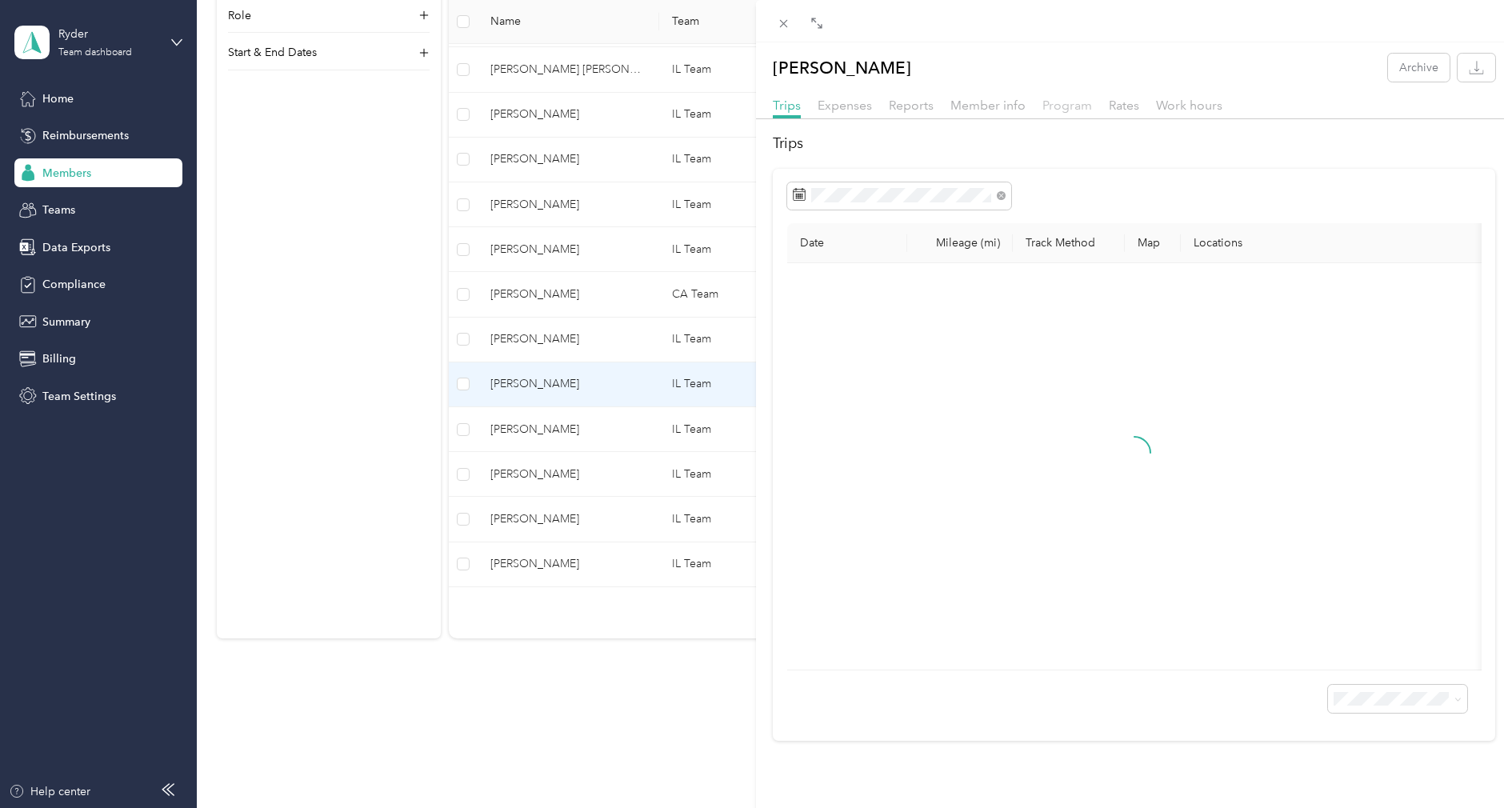
click at [1066, 103] on span "Program" at bounding box center [1067, 105] width 50 height 15
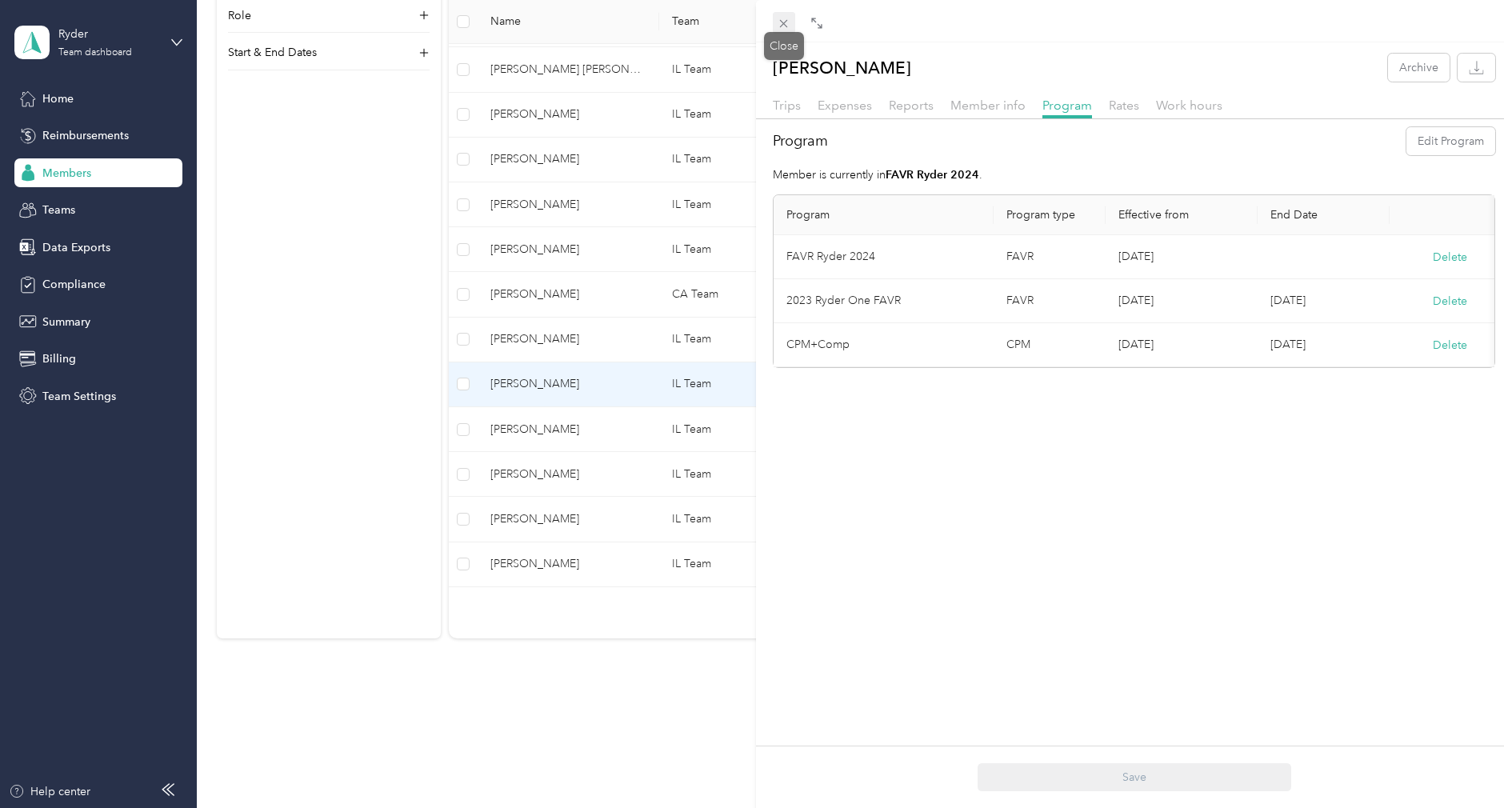
click at [784, 24] on icon at bounding box center [784, 24] width 8 height 8
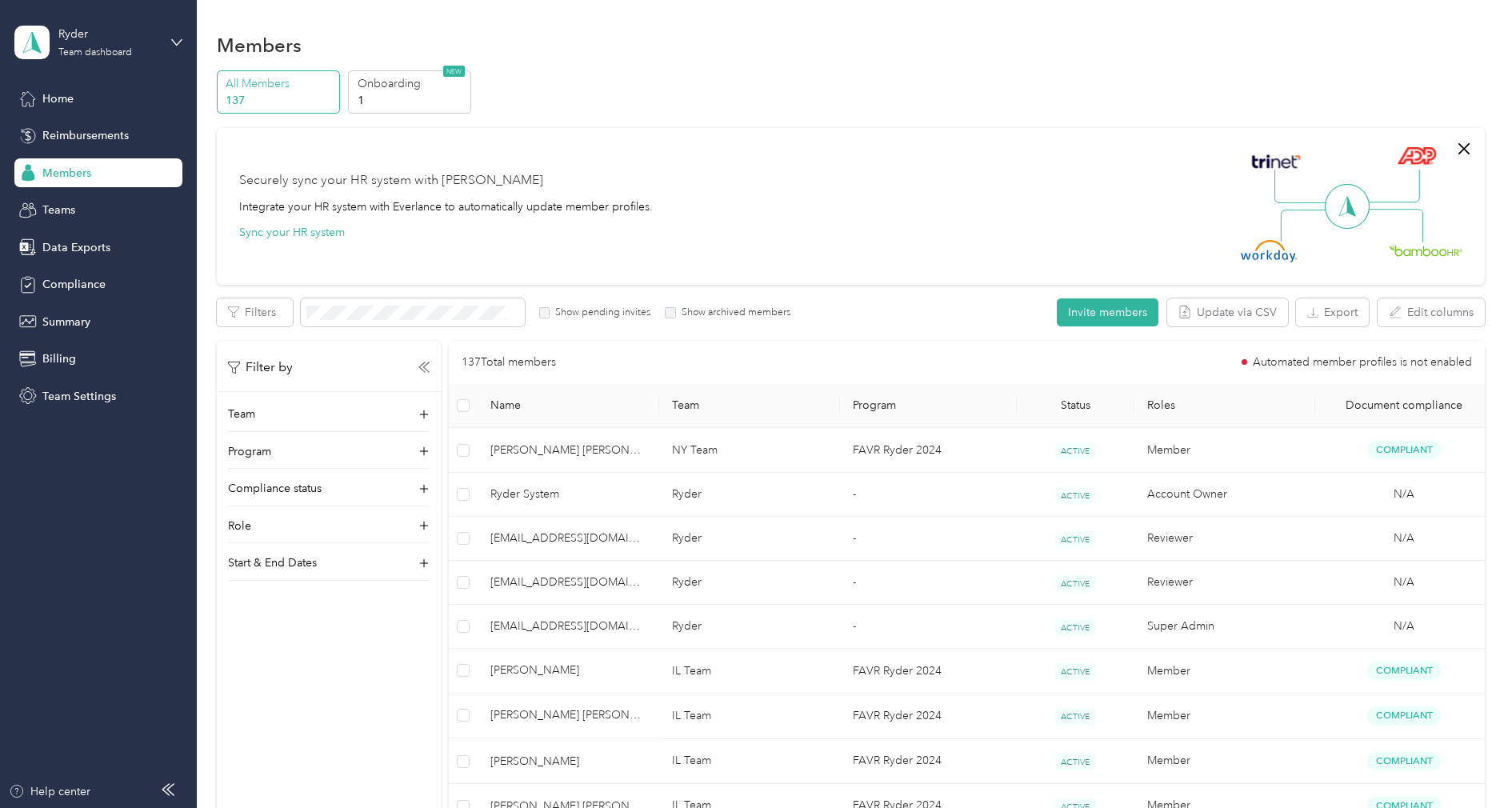
click at [610, 313] on label "Show pending invites" at bounding box center [600, 313] width 101 height 15
click at [435, 93] on p "1" at bounding box center [412, 100] width 109 height 16
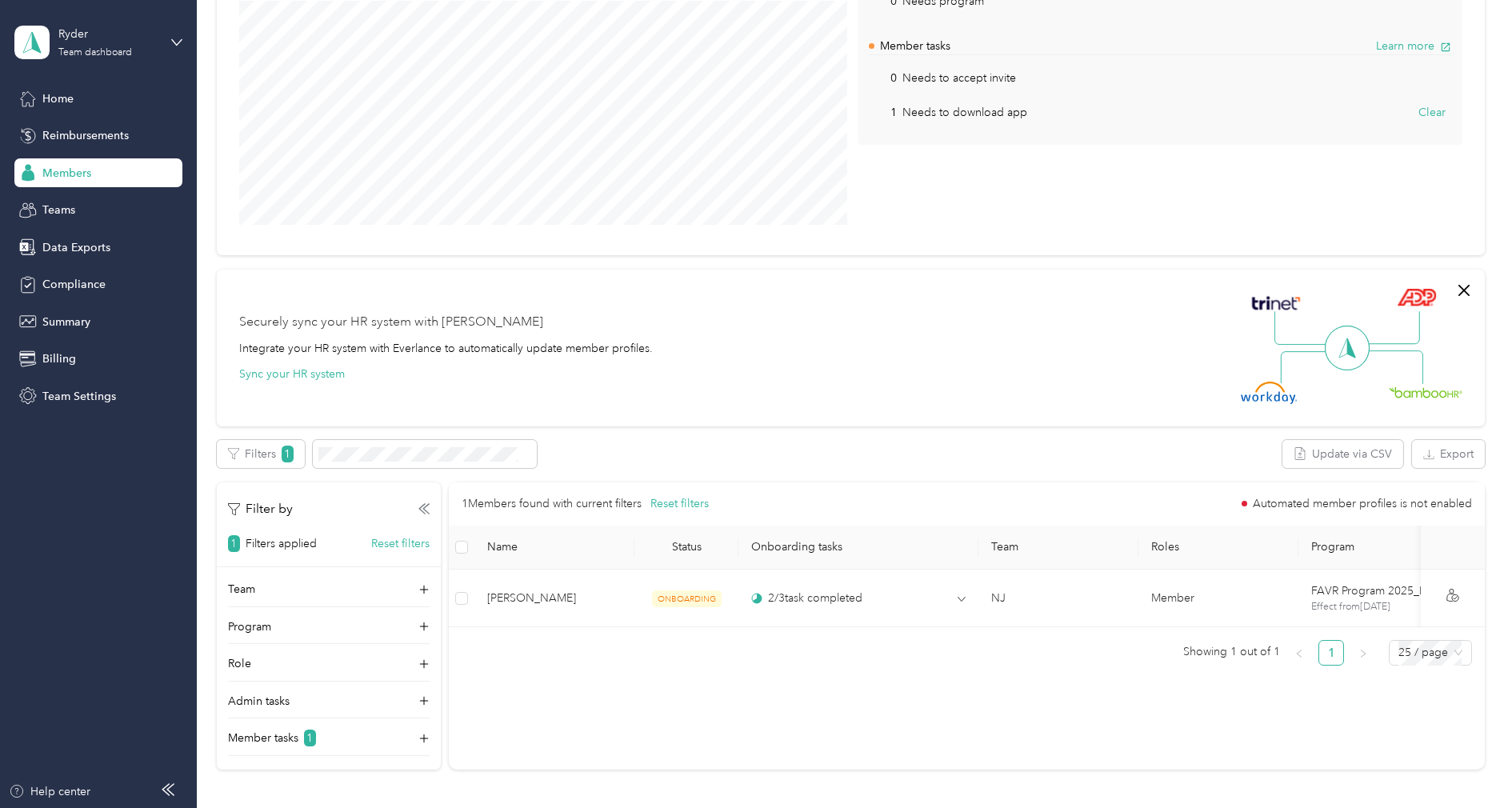
scroll to position [220, 0]
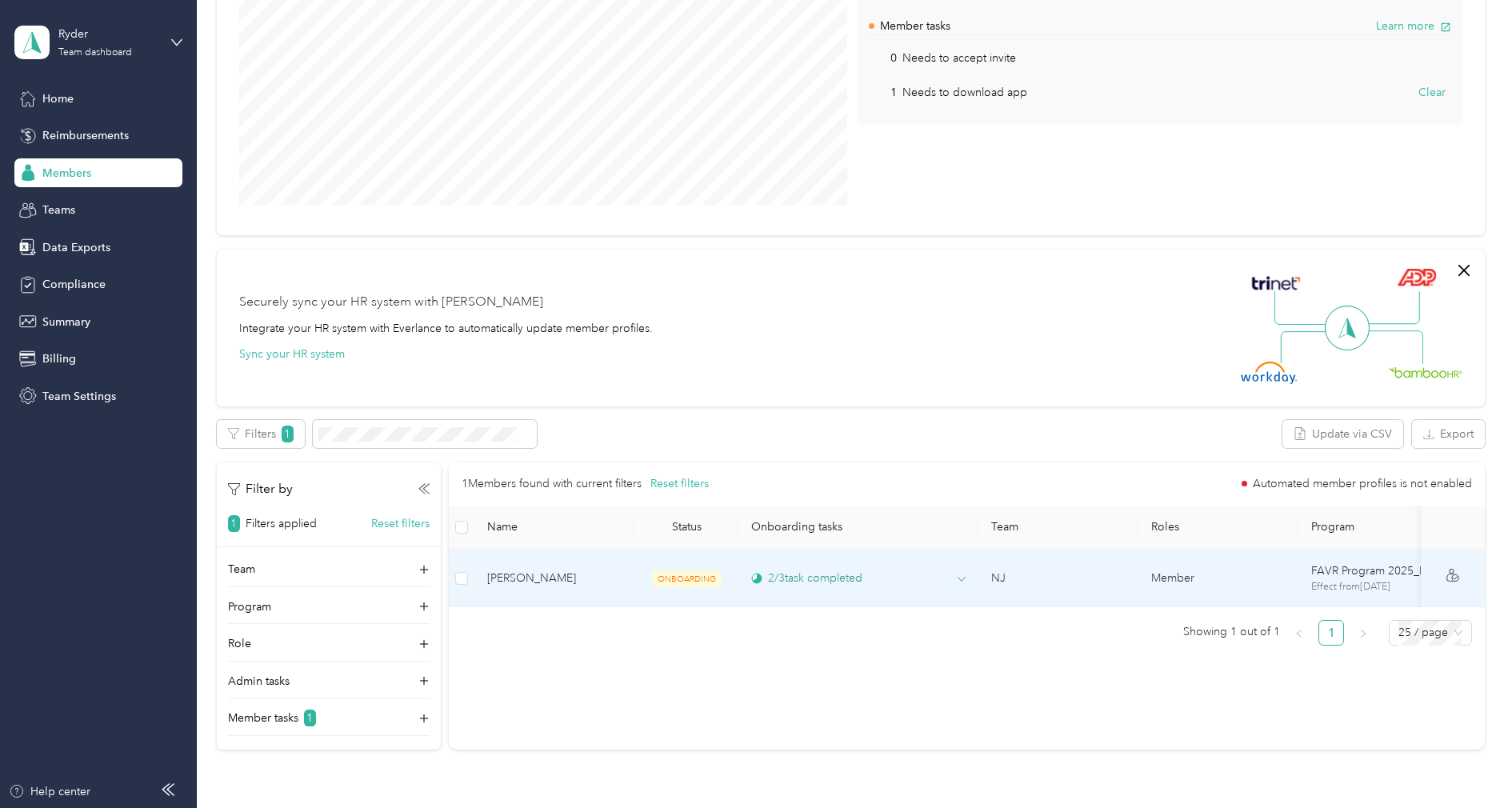
click at [965, 584] on span at bounding box center [962, 581] width 8 height 15
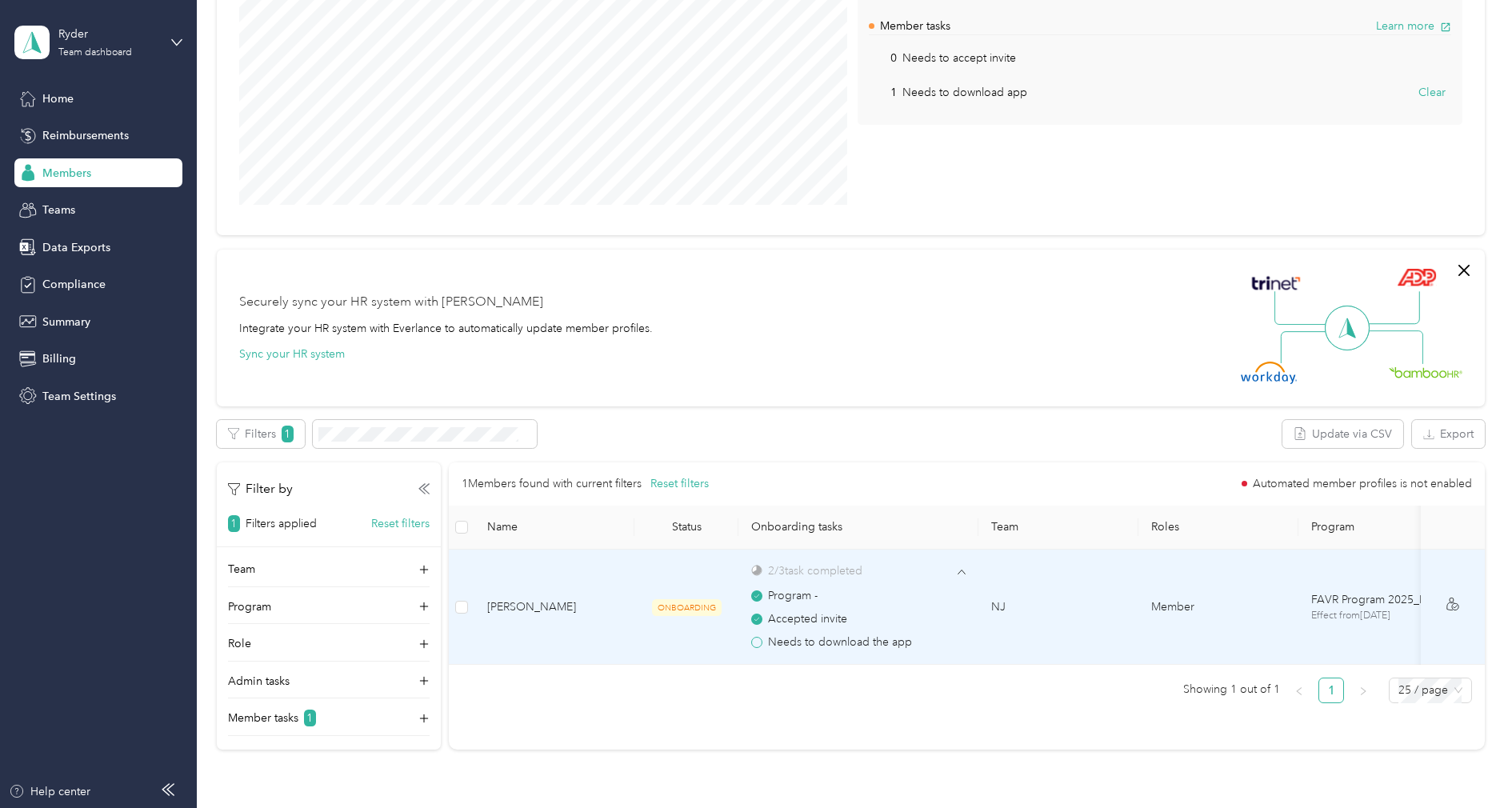
scroll to position [0, 25]
click at [933, 562] on div "2 / 3 task completed" at bounding box center [834, 571] width 215 height 16
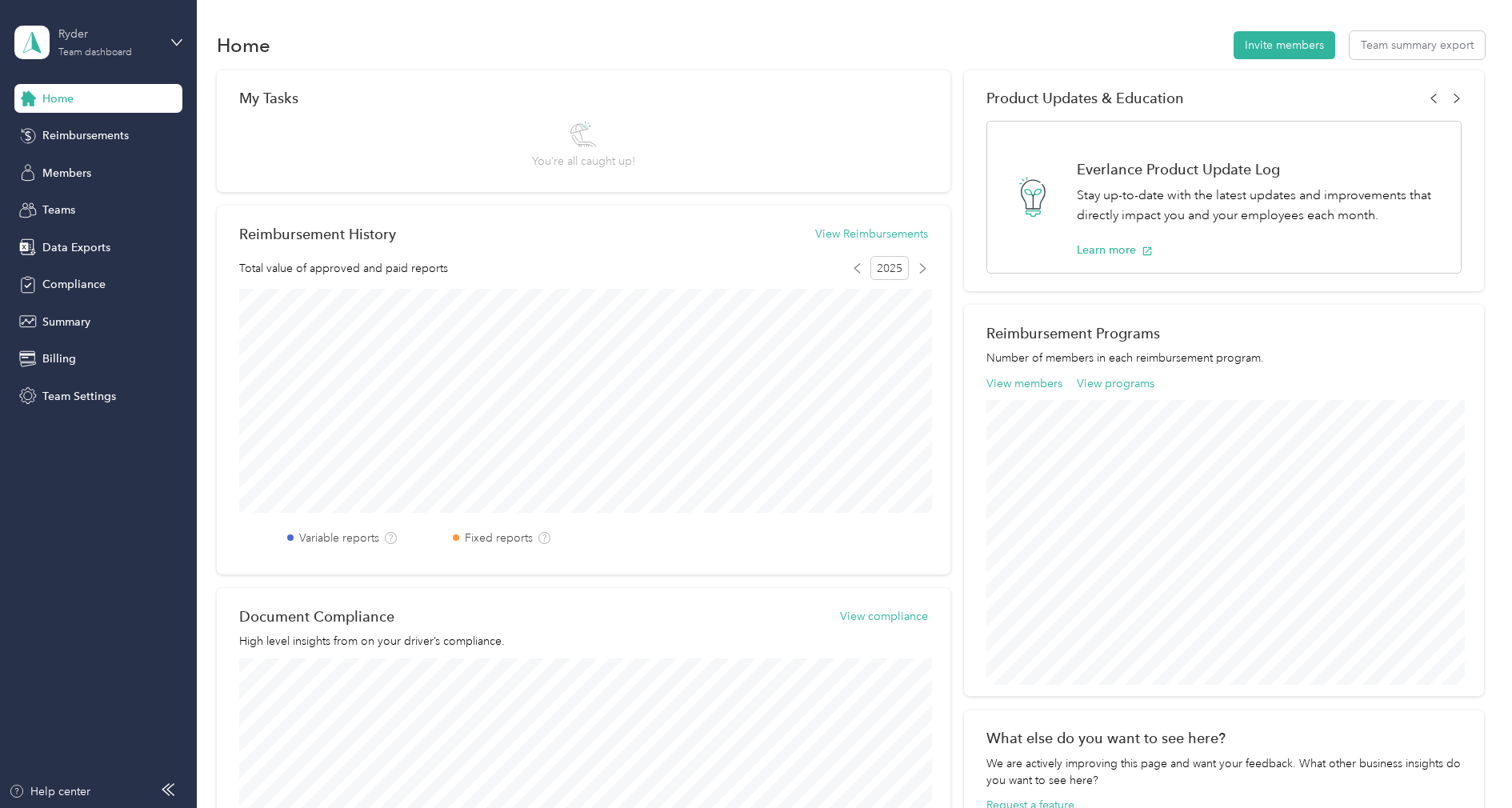
click at [83, 44] on div "Ryder Team dashboard" at bounding box center [108, 41] width 100 height 32
click at [76, 202] on div "Log out" at bounding box center [60, 204] width 62 height 16
